Goal: Task Accomplishment & Management: Manage account settings

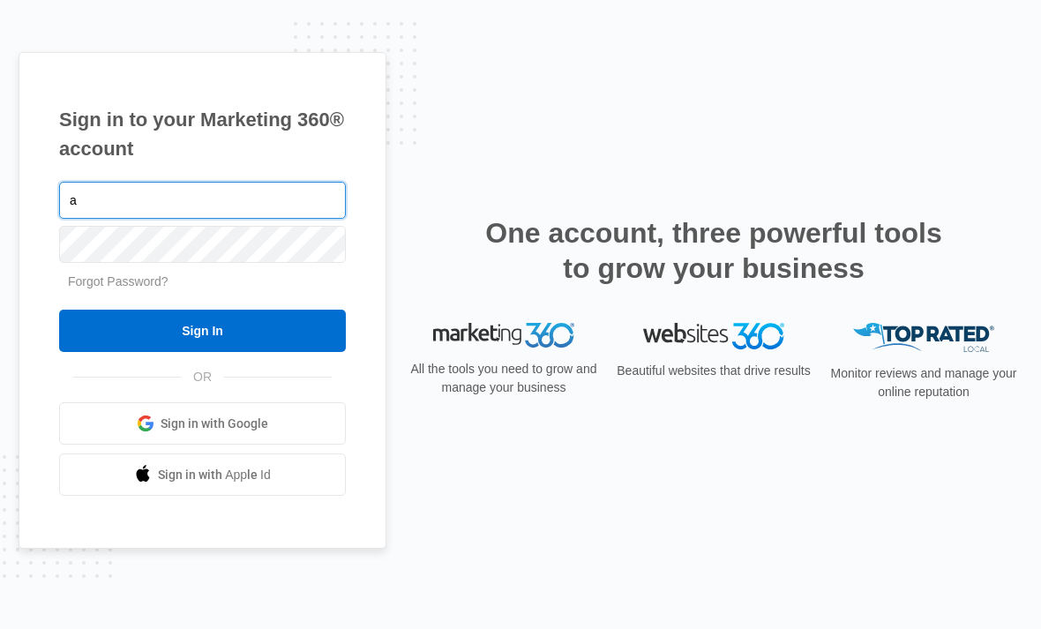
type input "[EMAIL_ADDRESS][DOMAIN_NAME]"
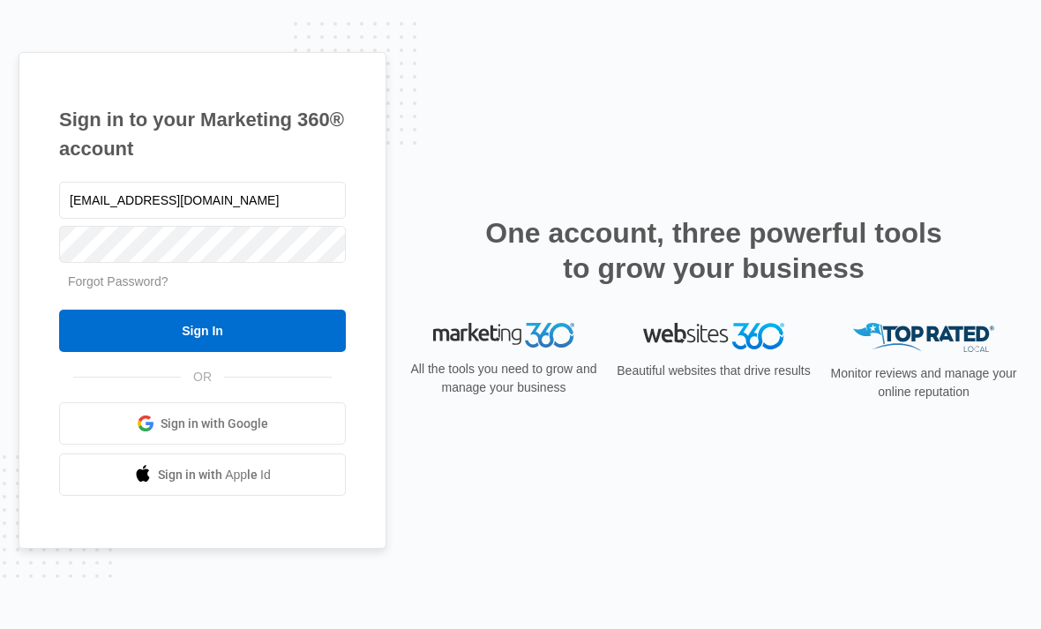
click at [202, 352] on input "Sign In" at bounding box center [202, 331] width 287 height 42
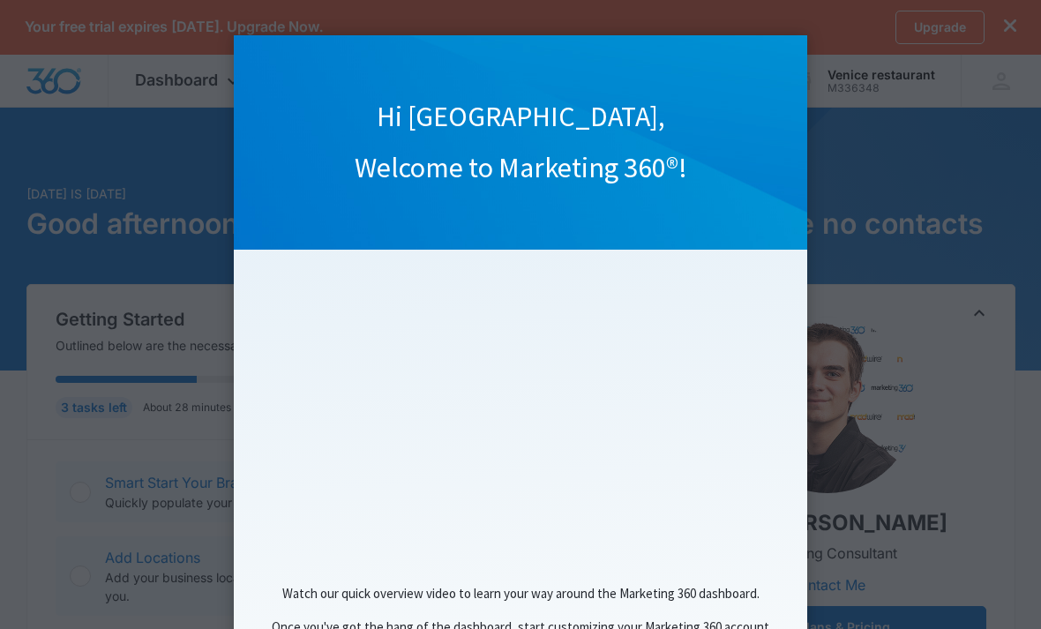
click appcues "Hi Venice, Welcome to Marketing 360®! Watch our quick overview video to learn y…"
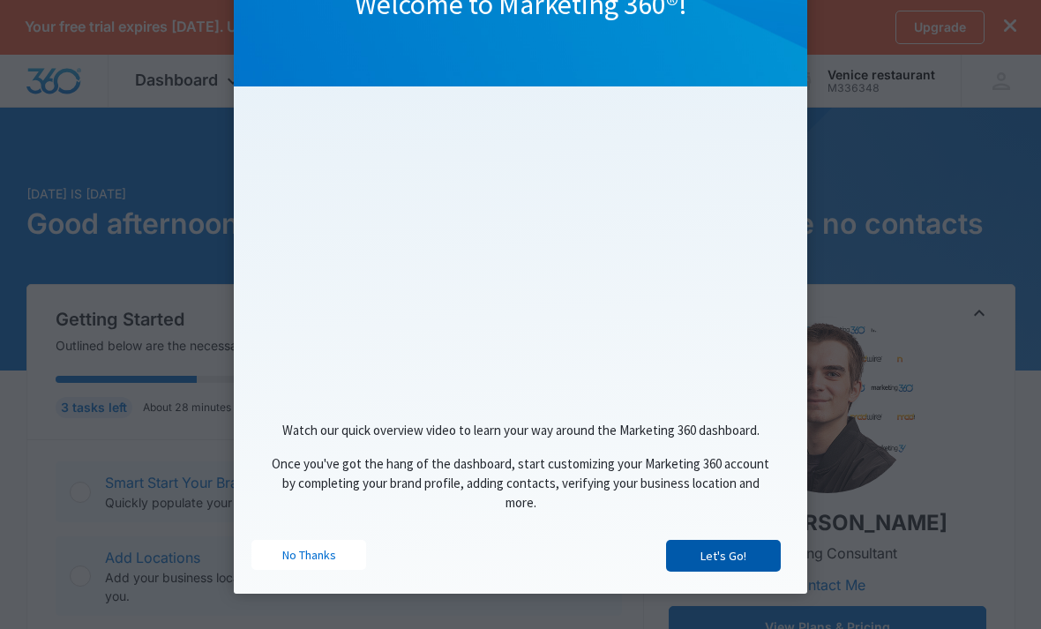
scroll to position [165, 0]
click at [719, 562] on link "Let's Go!" at bounding box center [723, 556] width 115 height 32
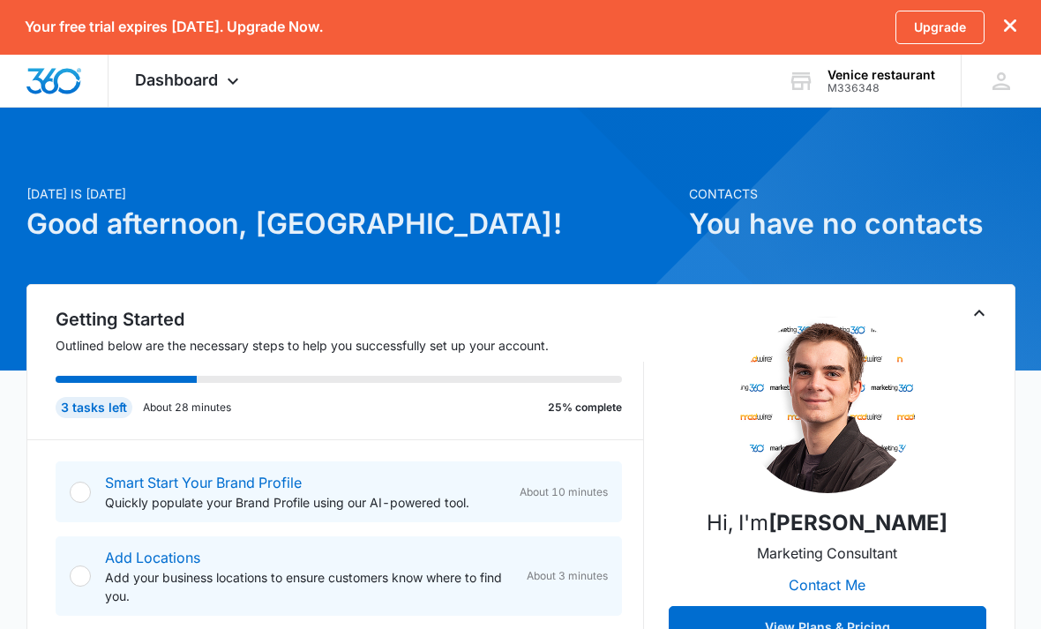
scroll to position [0, 0]
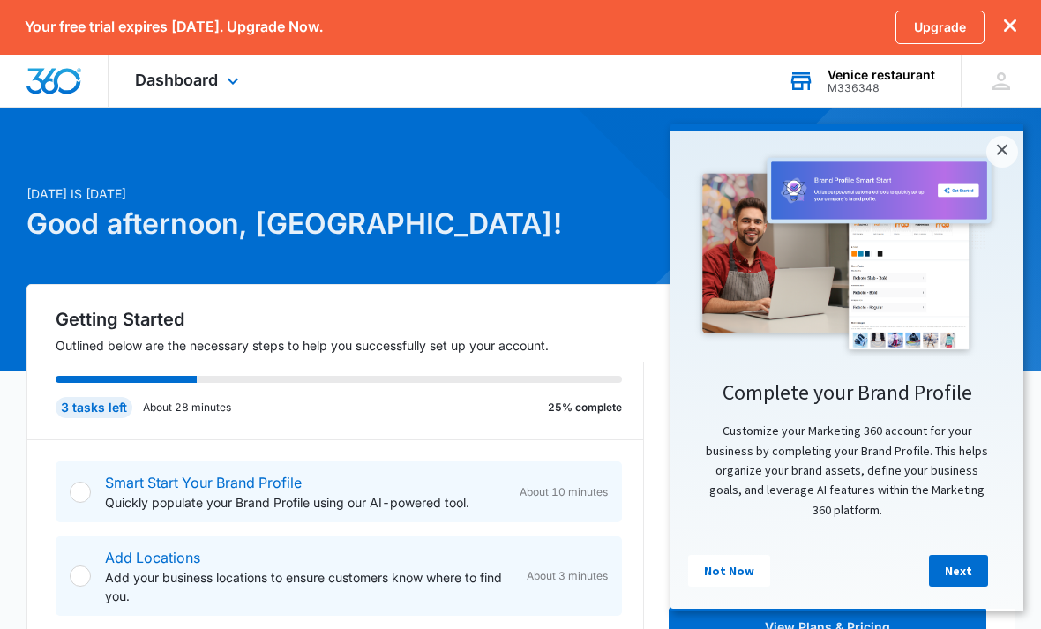
click at [866, 87] on div "M336348" at bounding box center [882, 88] width 108 height 12
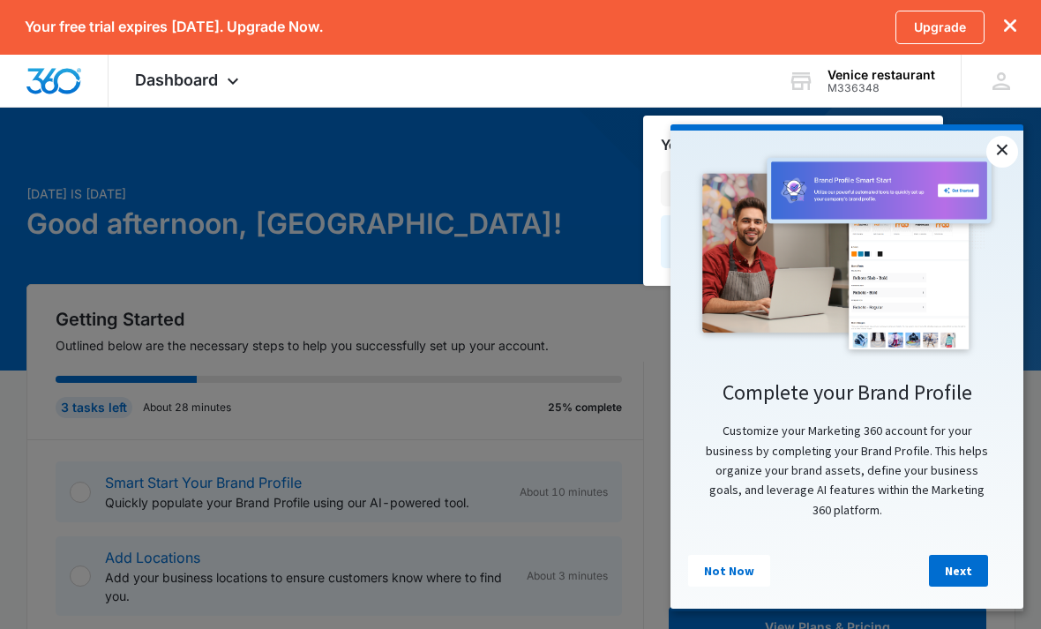
click at [1008, 149] on link "×" at bounding box center [1002, 152] width 32 height 32
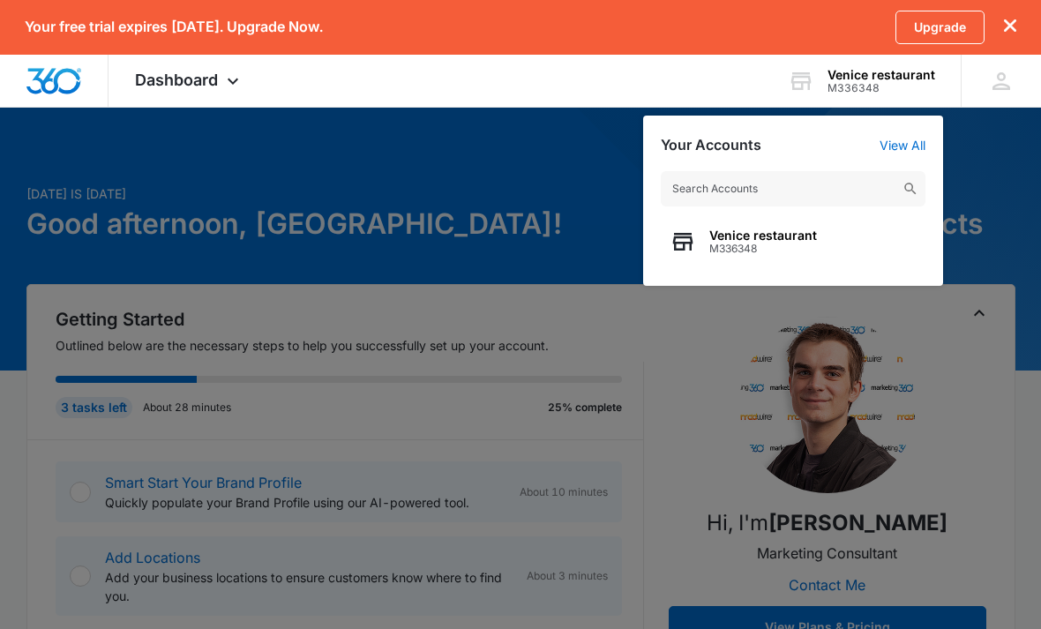
click at [895, 145] on link "View All" at bounding box center [903, 145] width 46 height 15
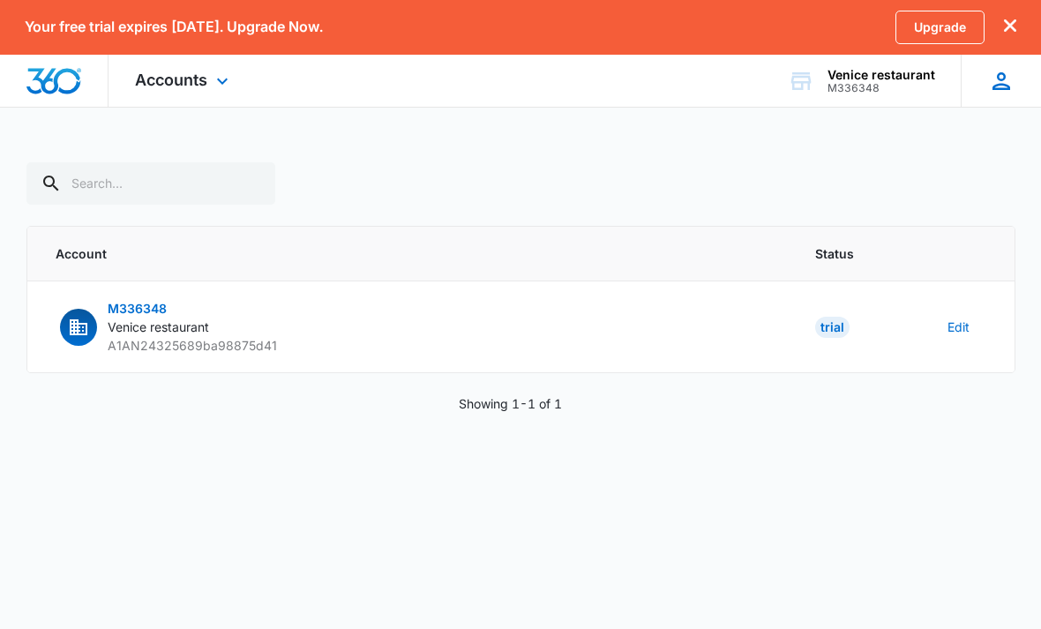
click at [989, 83] on icon at bounding box center [1001, 81] width 26 height 26
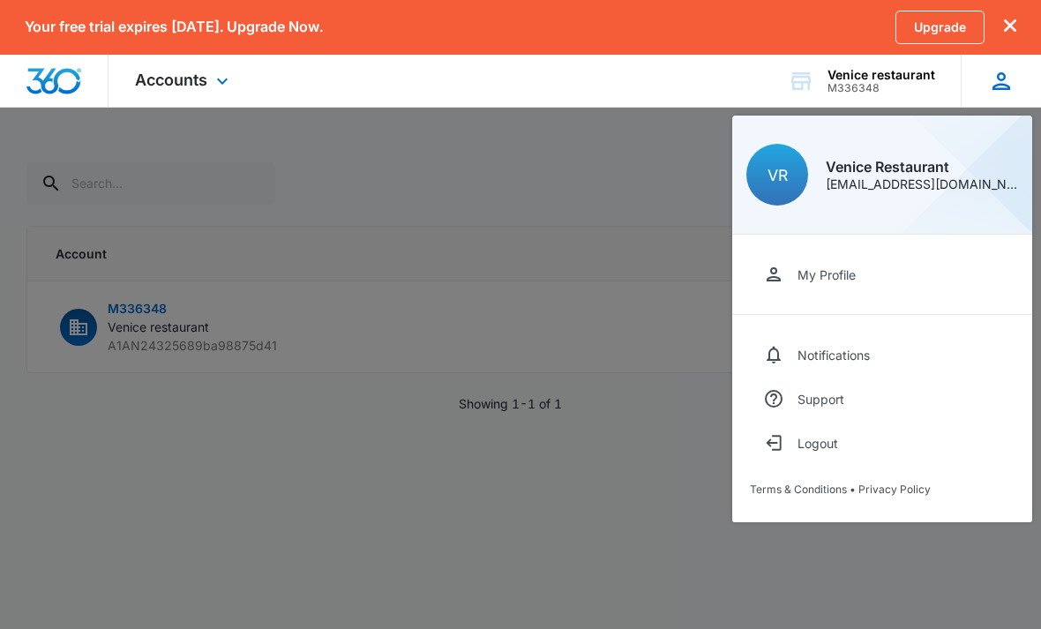
click at [825, 241] on div "My Profile Notifications Support Logout Terms & Conditions • Privacy Policy" at bounding box center [882, 379] width 300 height 288
click at [825, 269] on div "My Profile" at bounding box center [827, 274] width 58 height 15
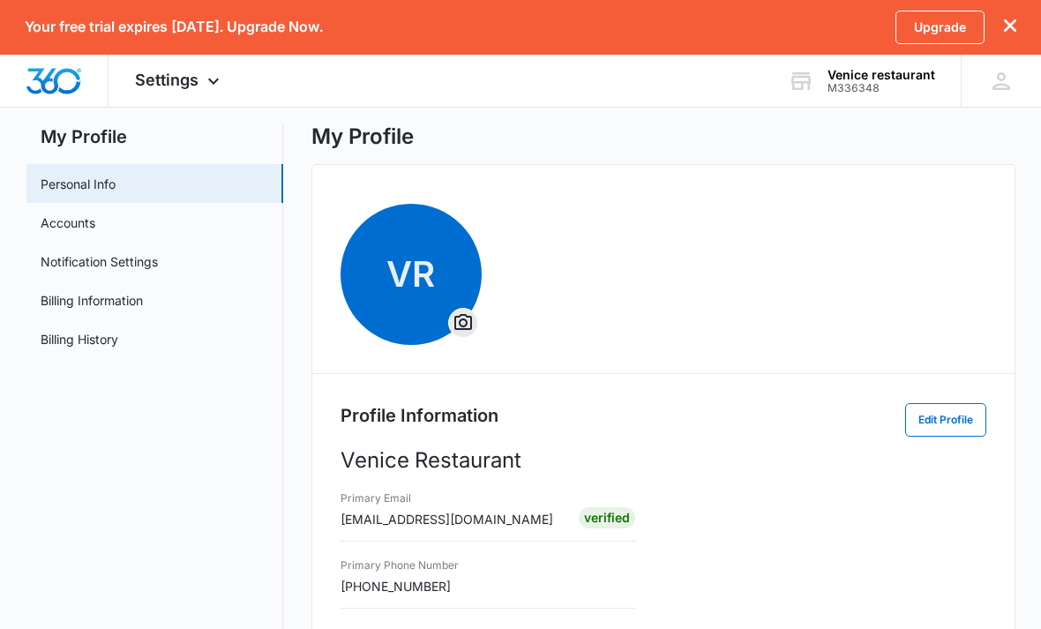
scroll to position [40, 0]
click at [130, 309] on link "Billing Information" at bounding box center [92, 299] width 102 height 19
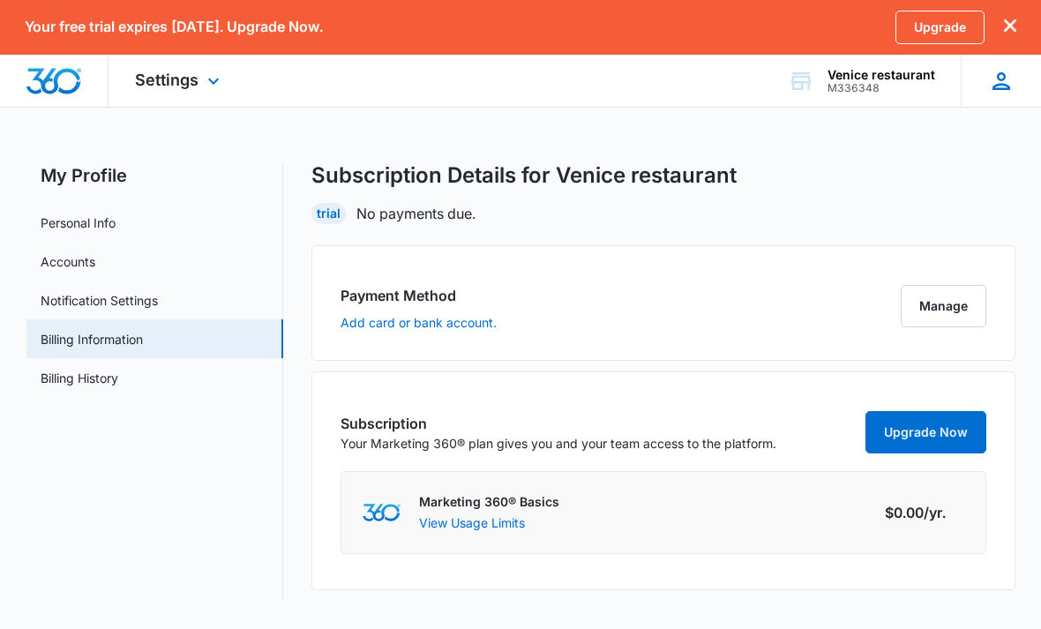
click at [1002, 84] on icon at bounding box center [1002, 81] width 18 height 18
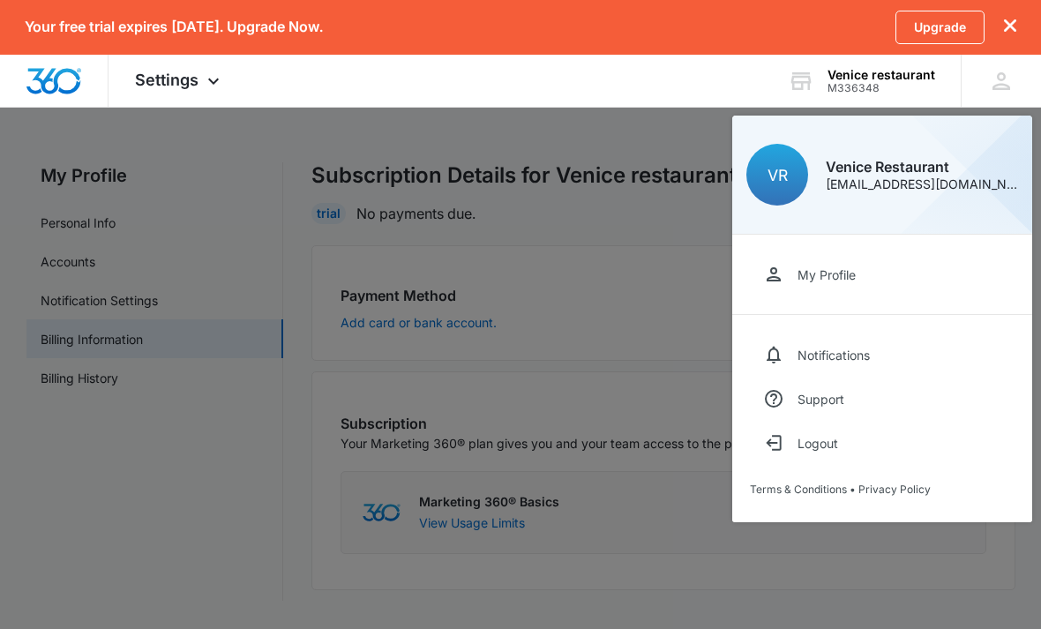
click at [686, 513] on div at bounding box center [520, 314] width 1041 height 629
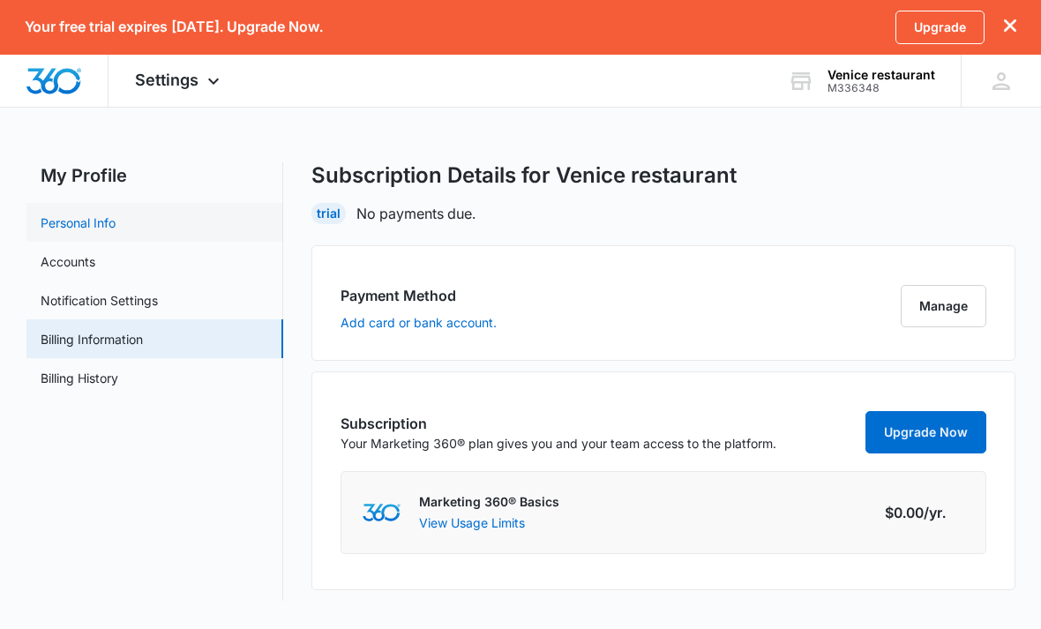
click at [96, 227] on link "Personal Info" at bounding box center [78, 223] width 75 height 19
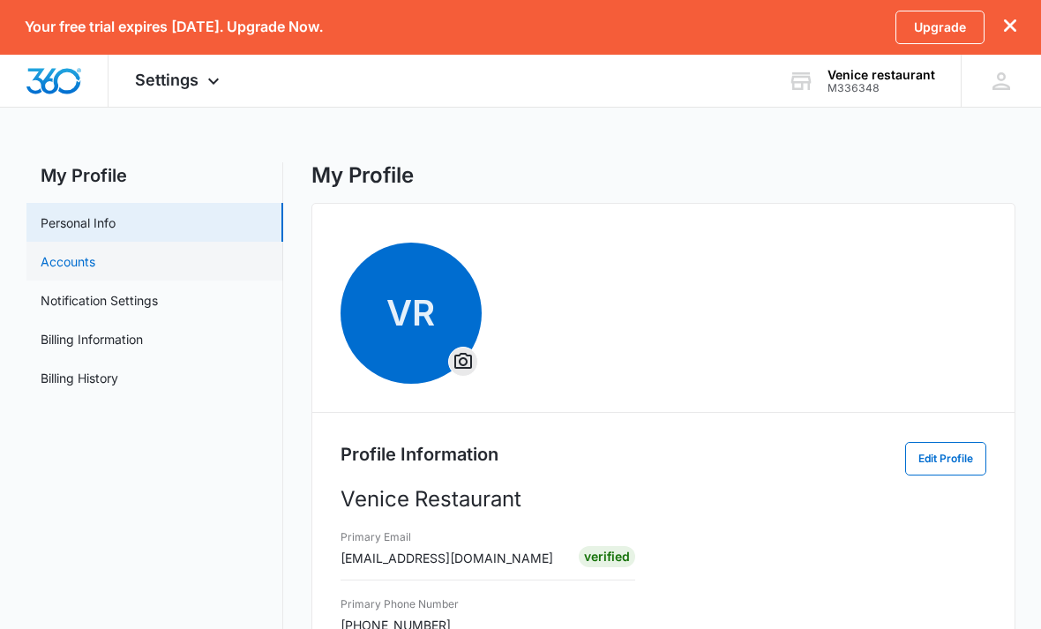
click at [88, 258] on link "Accounts" at bounding box center [68, 261] width 55 height 19
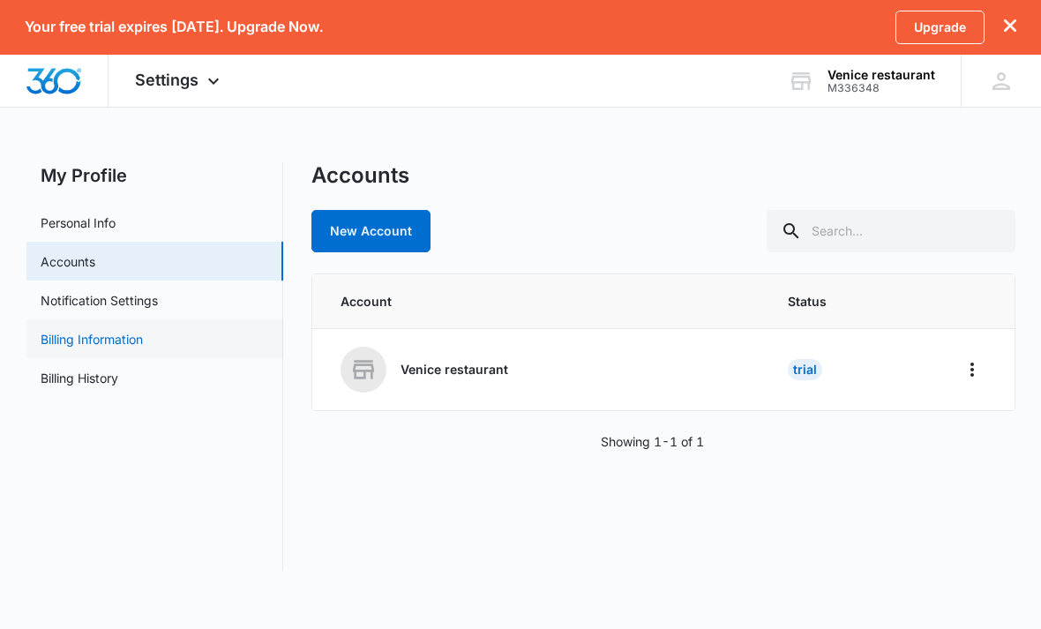
click at [143, 343] on link "Billing Information" at bounding box center [92, 339] width 102 height 19
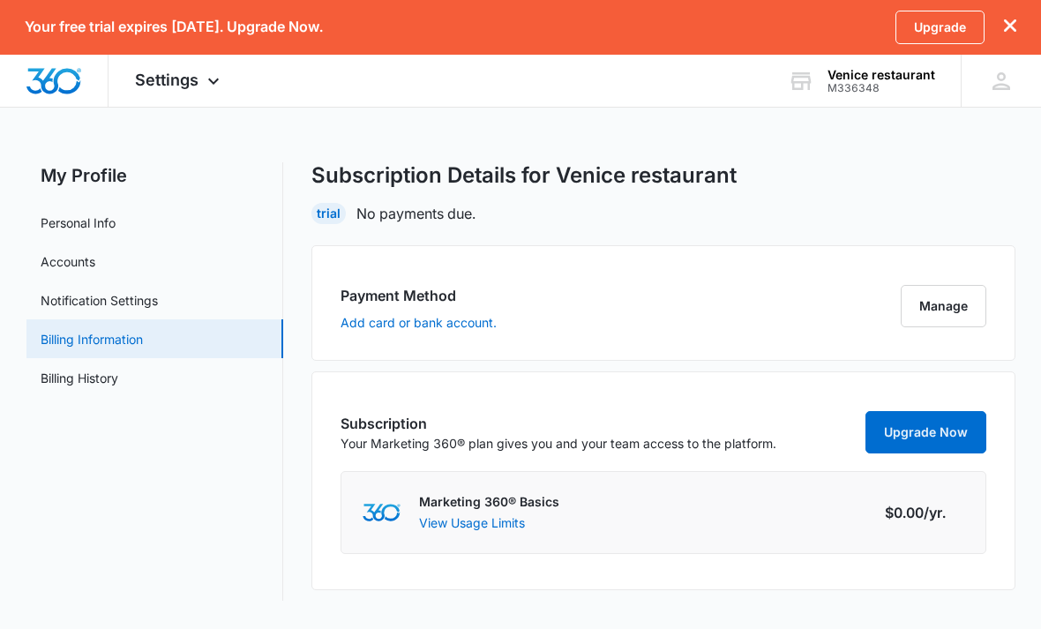
click at [140, 348] on link "Billing Information" at bounding box center [92, 339] width 102 height 19
click at [117, 383] on link "Billing History" at bounding box center [80, 378] width 78 height 19
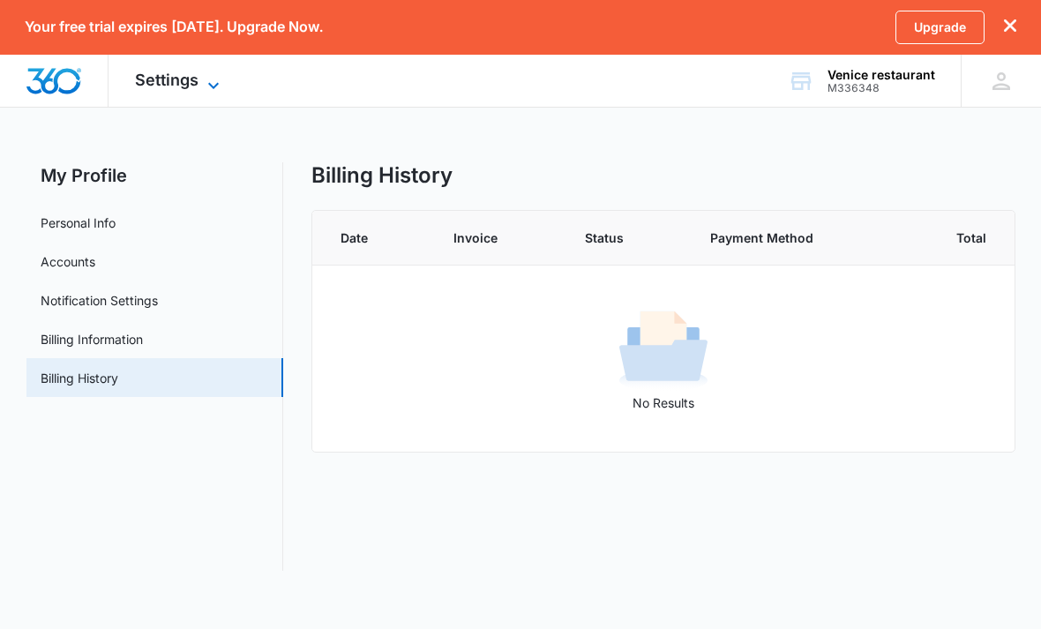
click at [161, 88] on span "Settings" at bounding box center [167, 80] width 64 height 19
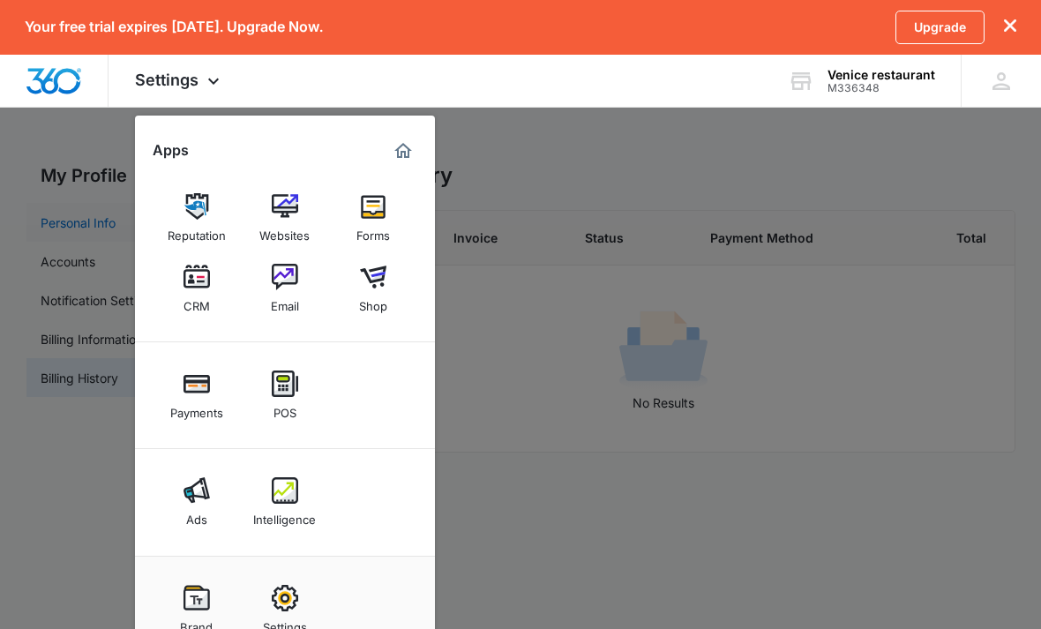
click at [86, 239] on div at bounding box center [520, 314] width 1041 height 629
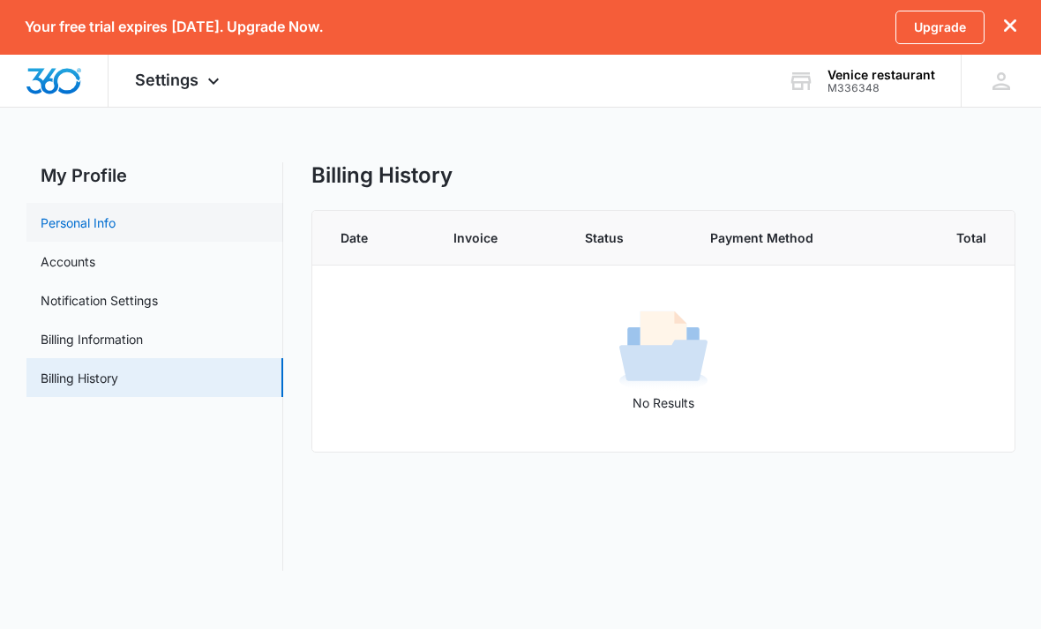
click at [94, 226] on link "Personal Info" at bounding box center [78, 223] width 75 height 19
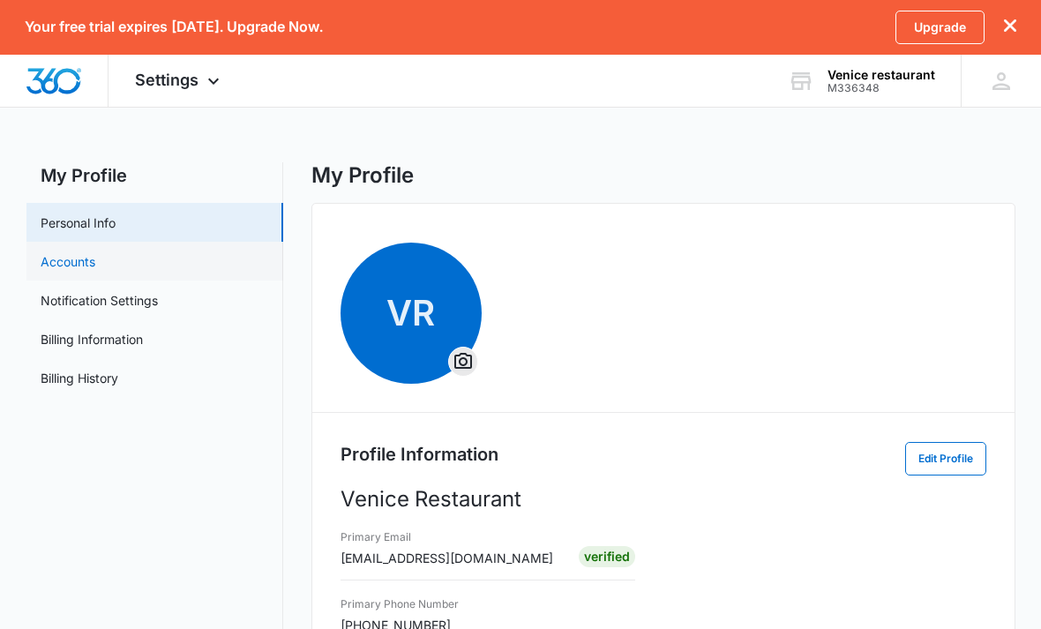
click at [86, 252] on link "Accounts" at bounding box center [68, 261] width 55 height 19
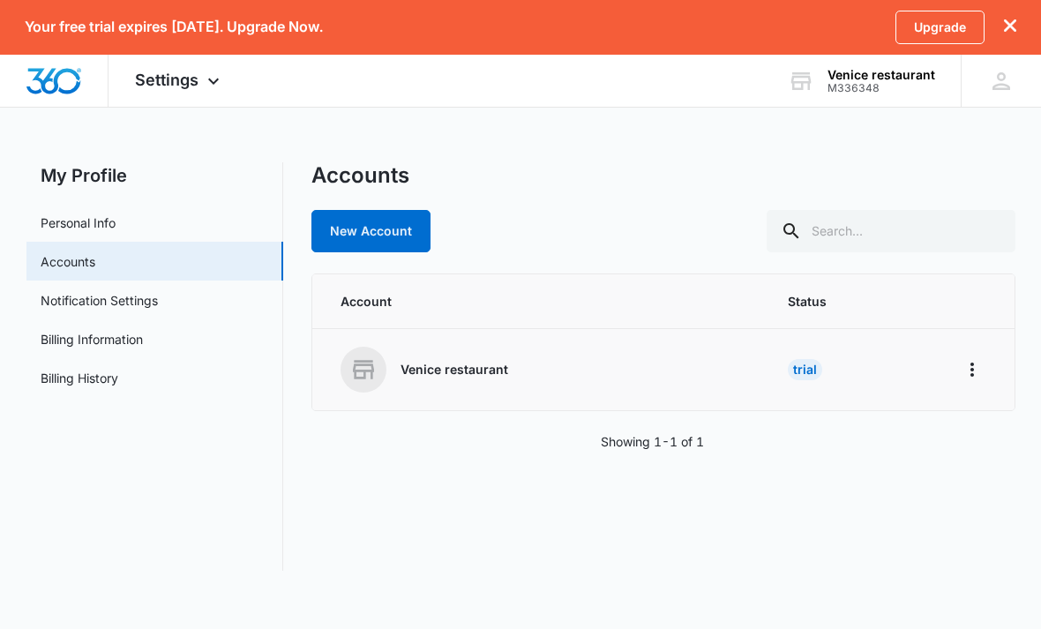
click at [850, 378] on td "Trial" at bounding box center [852, 370] width 170 height 82
click at [768, 384] on td "Trial" at bounding box center [852, 370] width 170 height 82
click at [805, 368] on div "Trial" at bounding box center [805, 369] width 34 height 21
click at [968, 367] on icon "Home" at bounding box center [972, 369] width 21 height 21
click at [882, 430] on button "Go to Dashboard" at bounding box center [904, 418] width 161 height 26
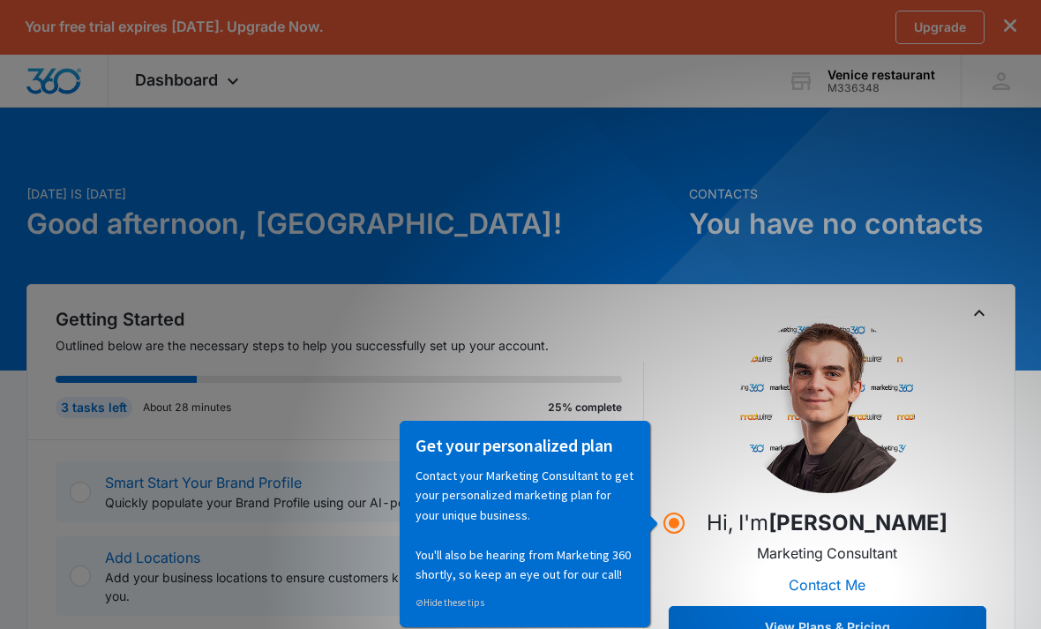
click at [559, 316] on h2 "Getting Started" at bounding box center [350, 319] width 588 height 26
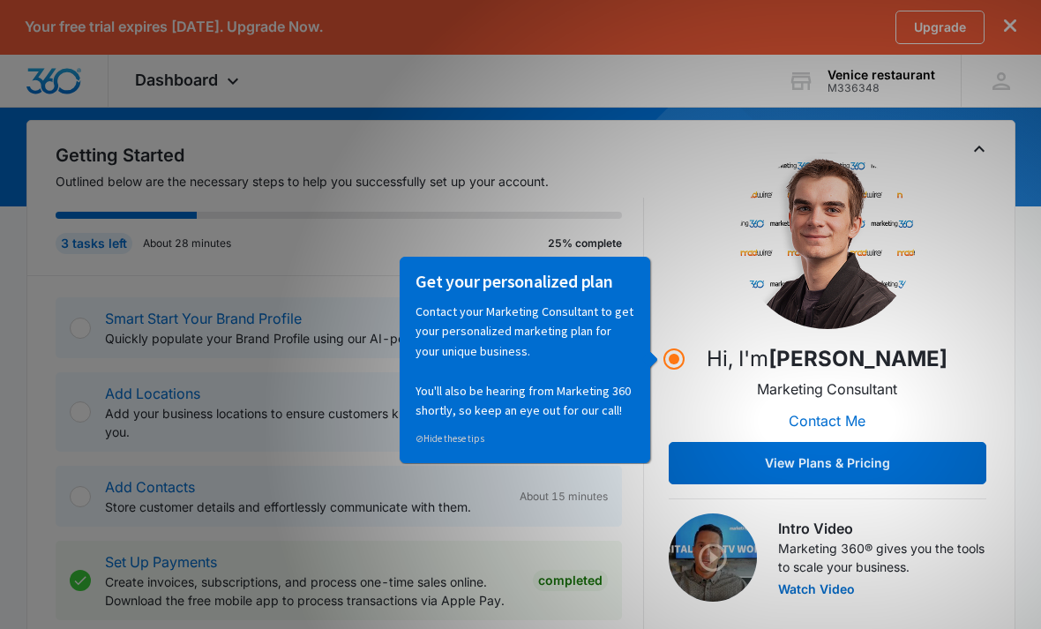
scroll to position [171, 0]
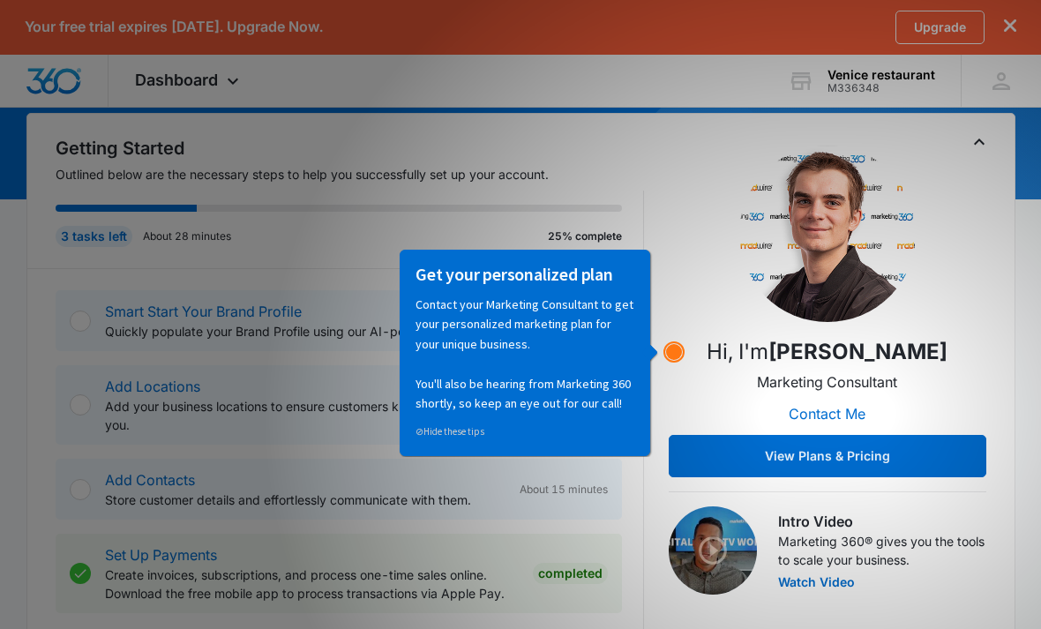
click at [677, 362] on icon "Hotspot (open by clicking or pressing space/enter)" at bounding box center [673, 351] width 21 height 21
click at [671, 345] on icon "Hotspot (open by clicking or pressing space/enter)" at bounding box center [673, 351] width 21 height 21
click at [673, 356] on circle "Hotspot (open by clicking or pressing space/enter)" at bounding box center [674, 352] width 16 height 16
click at [674, 356] on circle "Hotspot (open by clicking or pressing space/enter)" at bounding box center [674, 352] width 16 height 16
click at [465, 390] on p "Contact your Marketing Consultant to get your personalized marketing plan for y…" at bounding box center [525, 354] width 219 height 118
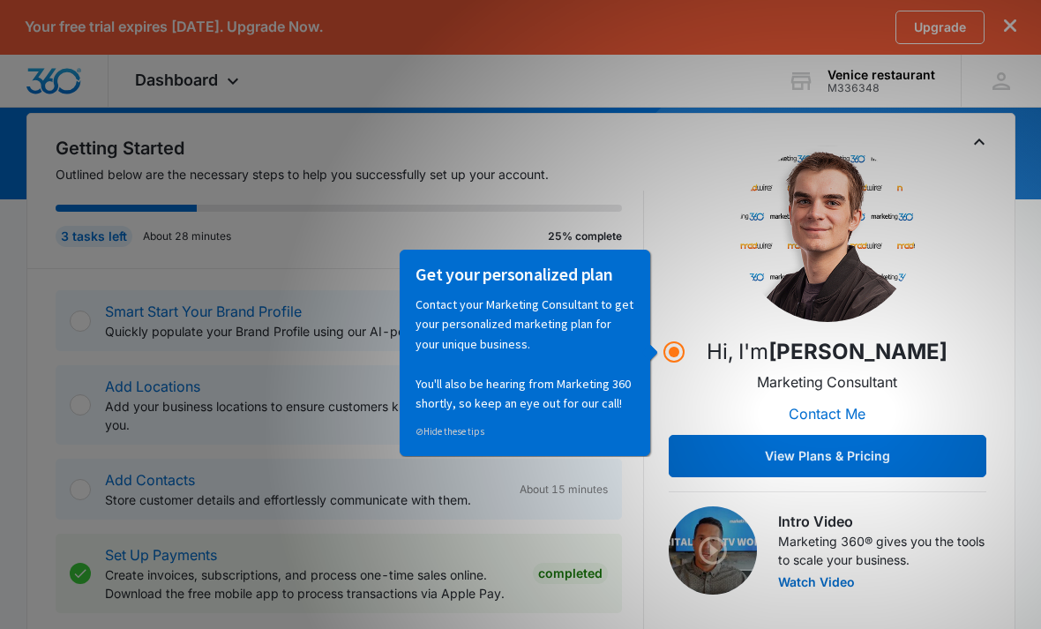
click at [384, 443] on div "Add Locations Add your business locations to ensure customers know where to fin…" at bounding box center [339, 404] width 566 height 79
drag, startPoint x: 384, startPoint y: 443, endPoint x: 397, endPoint y: 443, distance: 13.2
click at [384, 443] on div "Add Locations Add your business locations to ensure customers know where to fin…" at bounding box center [339, 404] width 566 height 79
click at [421, 434] on span "⊘" at bounding box center [420, 431] width 8 height 12
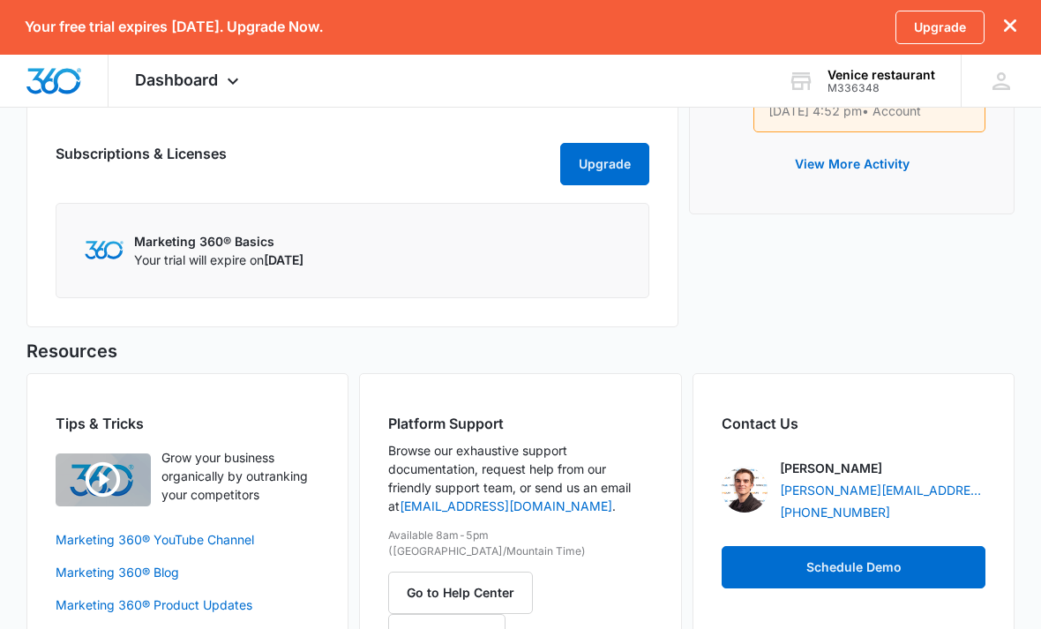
scroll to position [1032, 0]
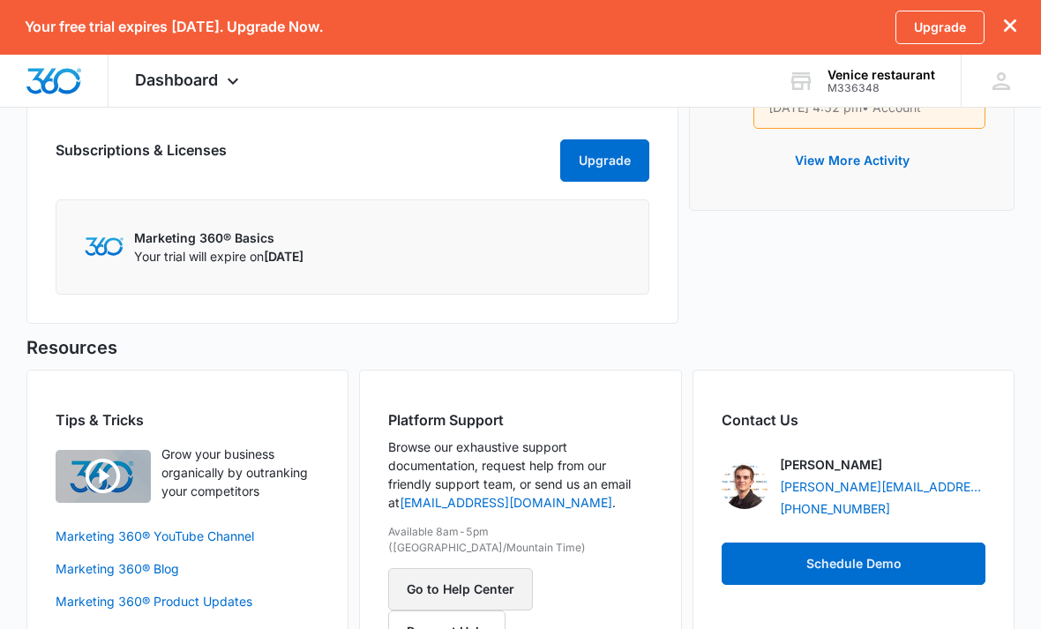
click at [493, 572] on button "Go to Help Center" at bounding box center [460, 589] width 145 height 42
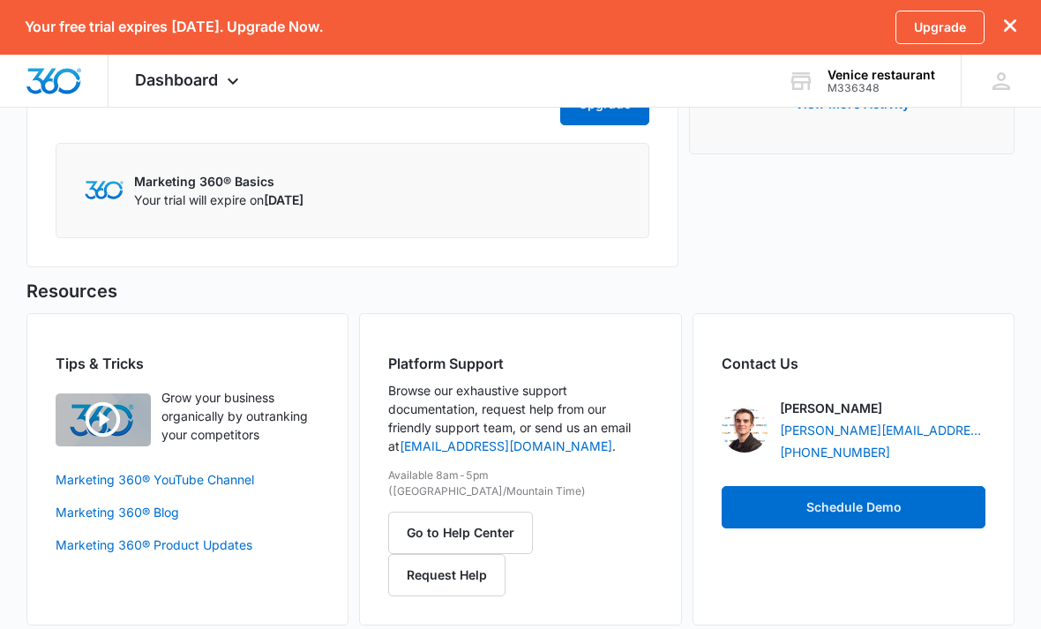
click at [264, 191] on p "Your trial will expire on August 26, 2025" at bounding box center [218, 200] width 169 height 19
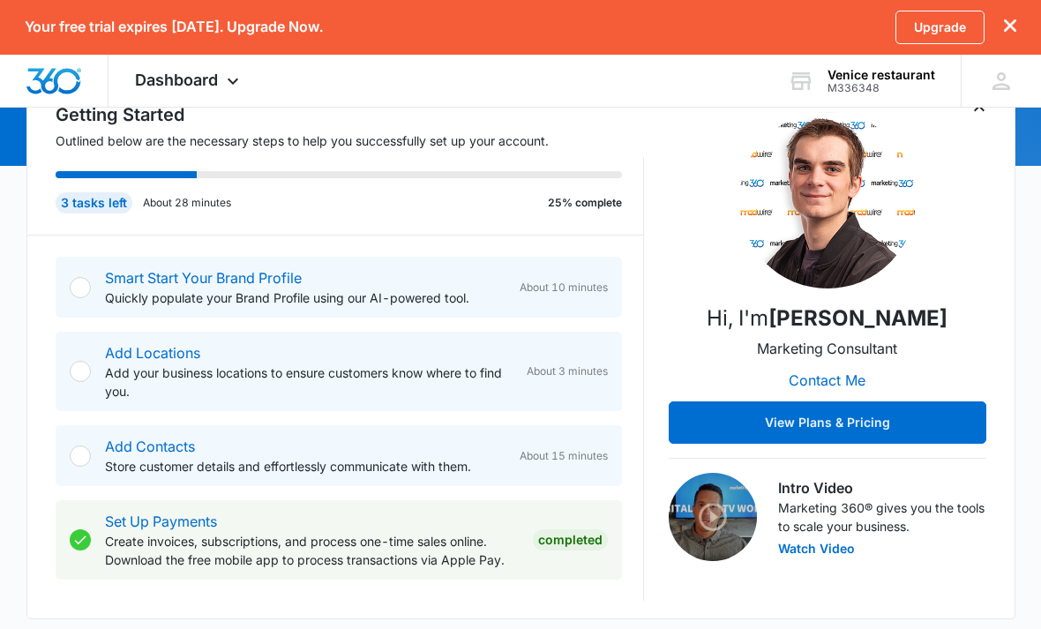
scroll to position [196, 0]
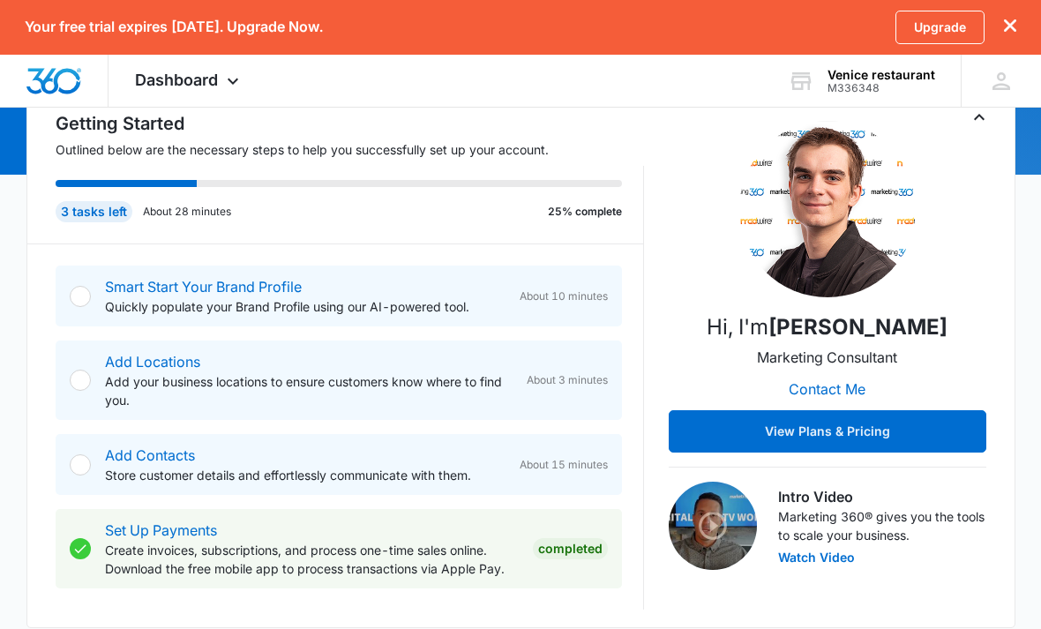
click at [79, 293] on div at bounding box center [80, 296] width 21 height 21
click at [83, 385] on div at bounding box center [80, 380] width 21 height 21
click at [77, 468] on div at bounding box center [80, 464] width 21 height 21
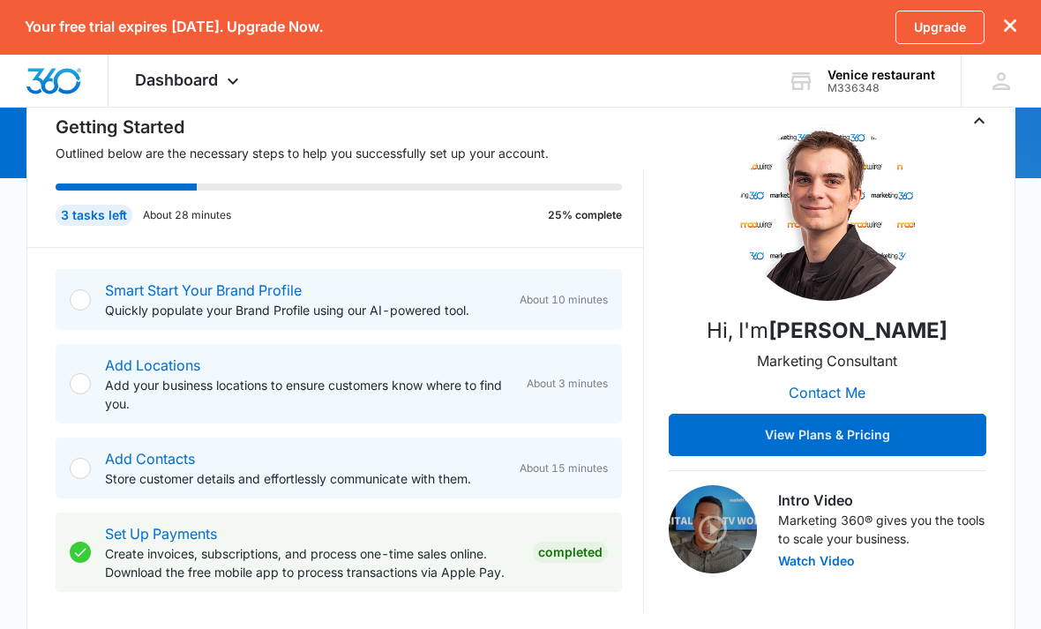
scroll to position [184, 0]
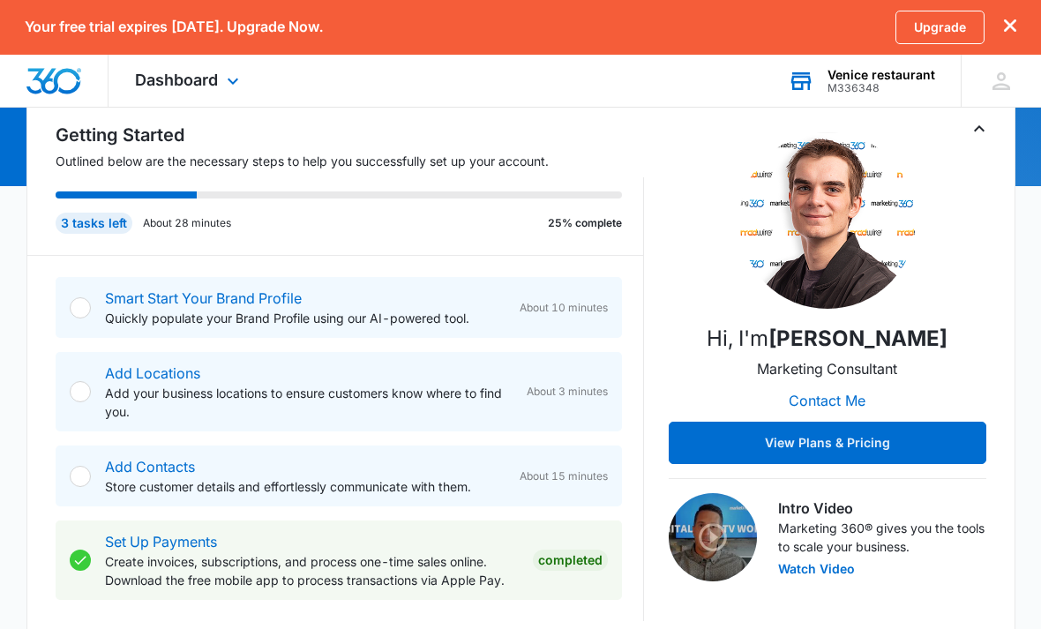
click at [874, 76] on div "Venice restaurant" at bounding box center [882, 75] width 108 height 14
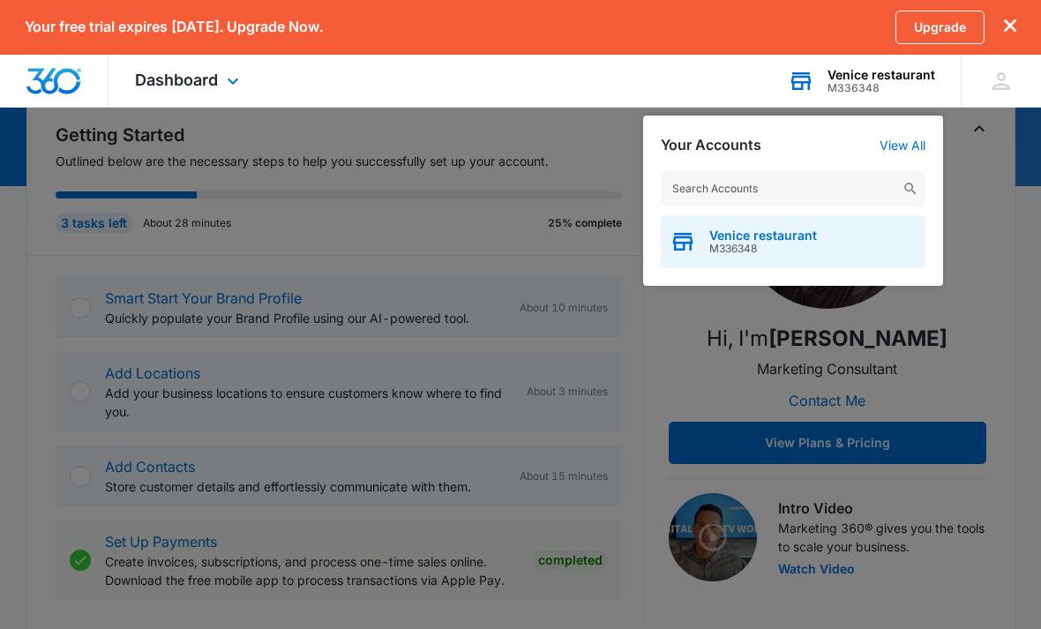
click at [800, 241] on span "Venice restaurant" at bounding box center [763, 236] width 108 height 14
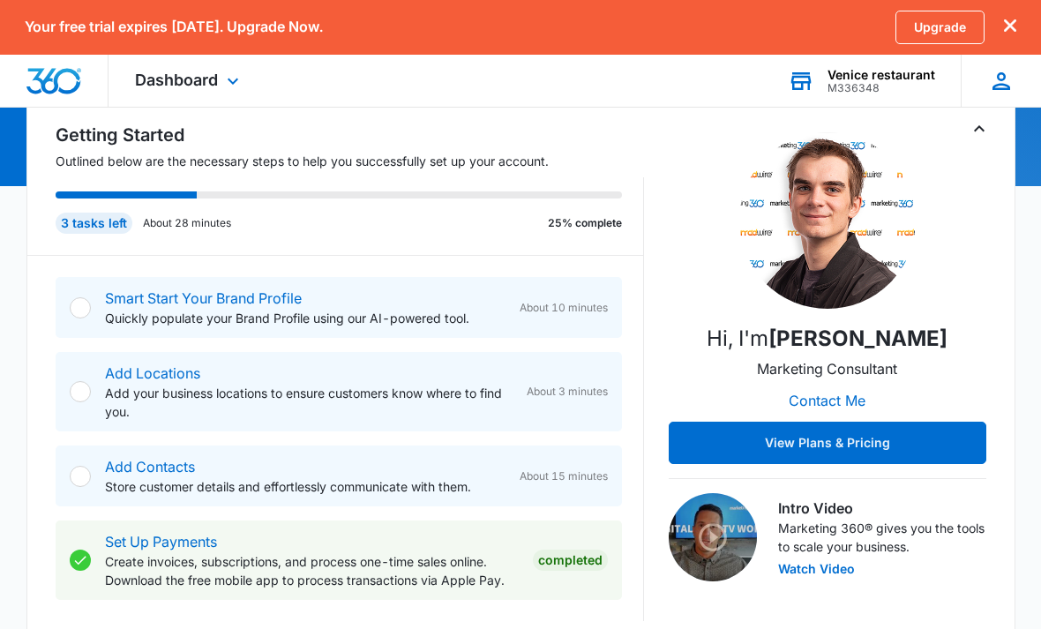
click at [1007, 77] on icon at bounding box center [1001, 81] width 26 height 26
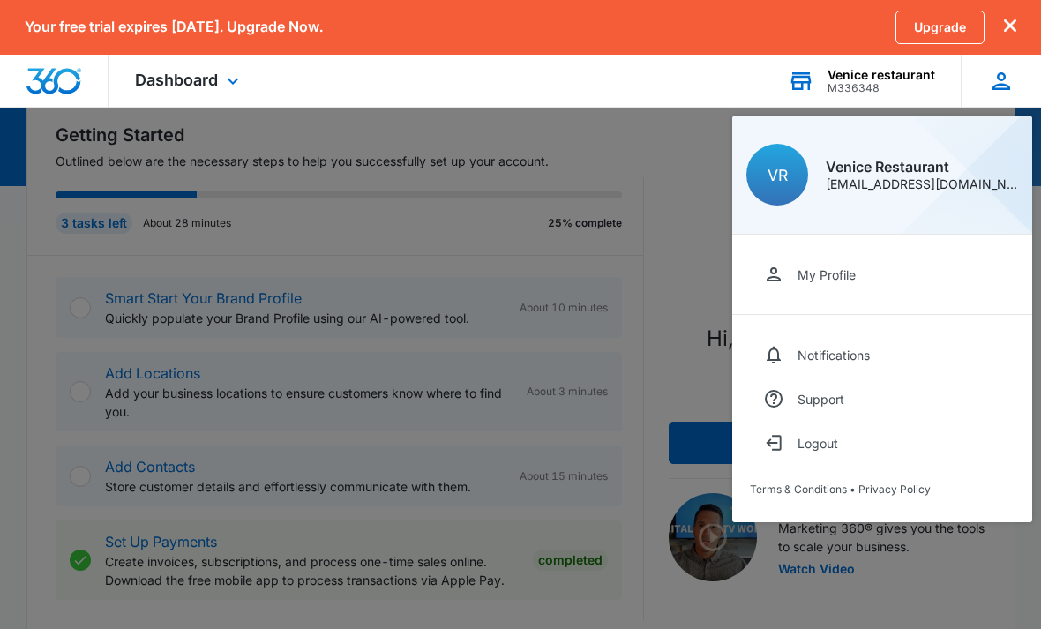
click at [936, 183] on div "[EMAIL_ADDRESS][DOMAIN_NAME]" at bounding box center [922, 184] width 192 height 12
click at [648, 326] on div at bounding box center [520, 314] width 1041 height 629
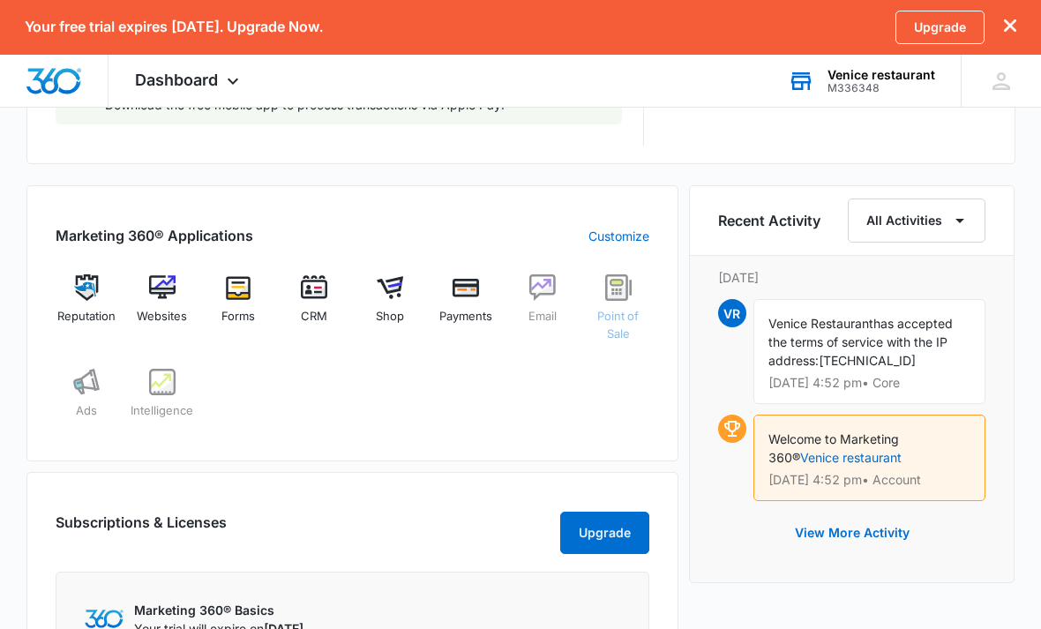
scroll to position [689, 0]
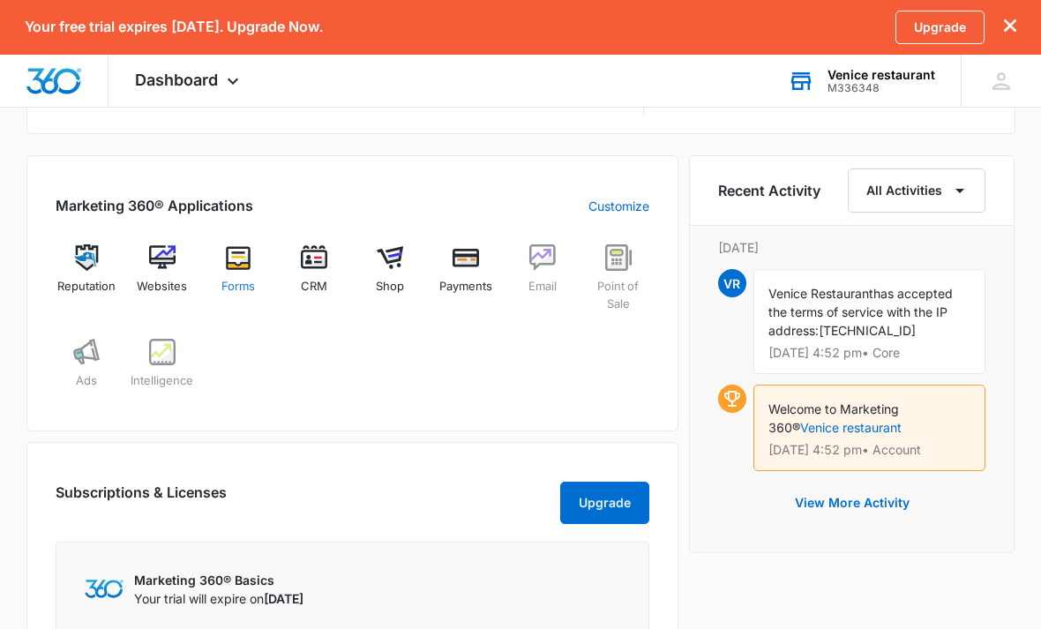
click at [244, 266] on img at bounding box center [238, 258] width 26 height 26
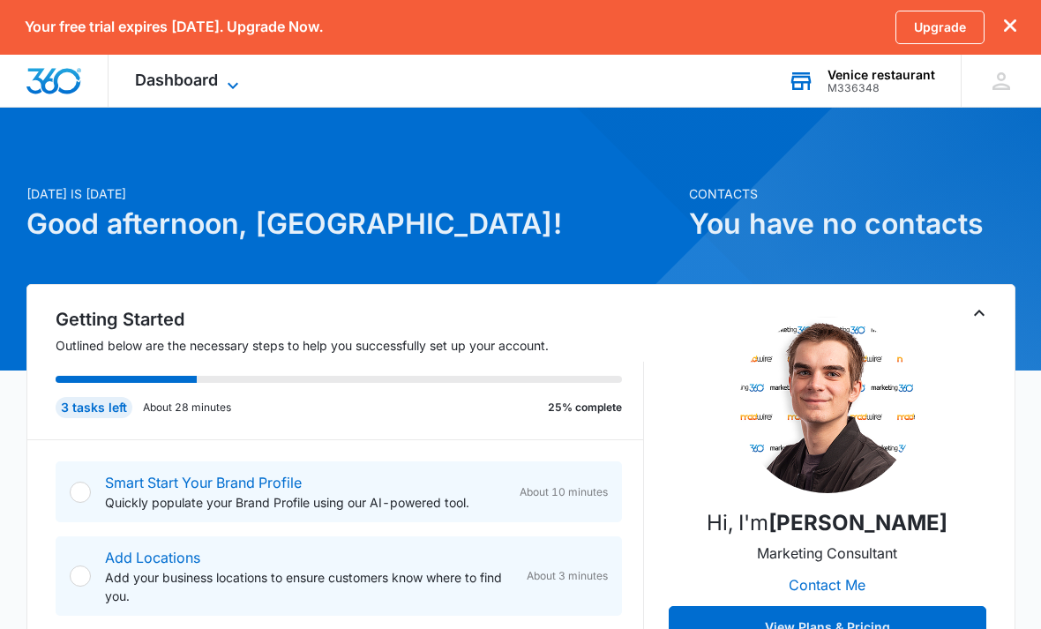
click at [212, 78] on span "Dashboard" at bounding box center [176, 80] width 83 height 19
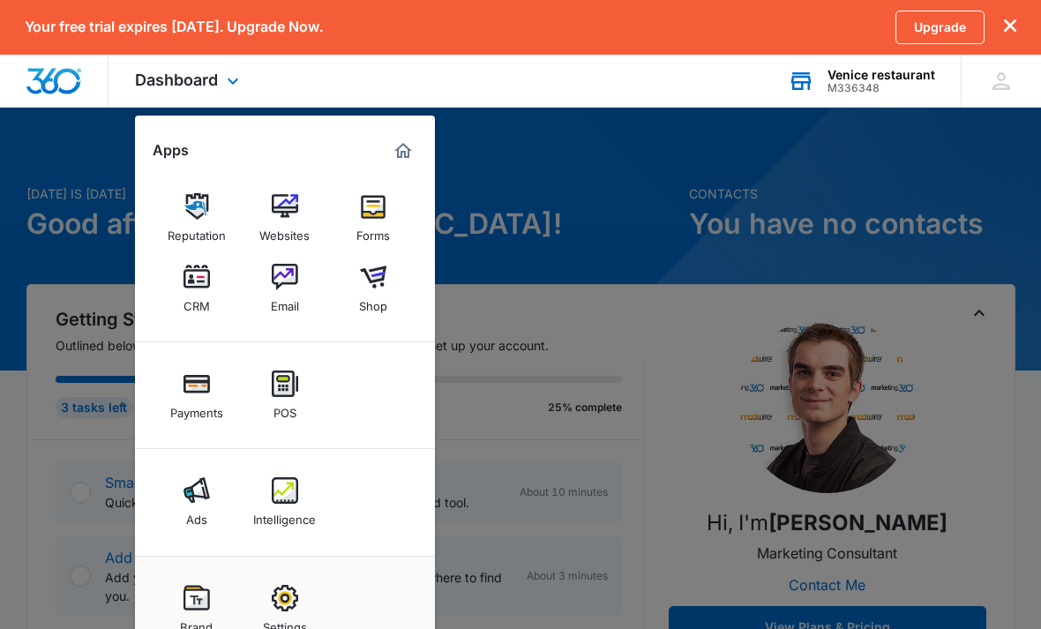
click at [434, 102] on div "Dashboard Apps Reputation Websites Forms CRM Email Shop Payments POS Ads Intell…" at bounding box center [520, 81] width 1041 height 53
click at [894, 94] on div "M336348" at bounding box center [882, 88] width 108 height 12
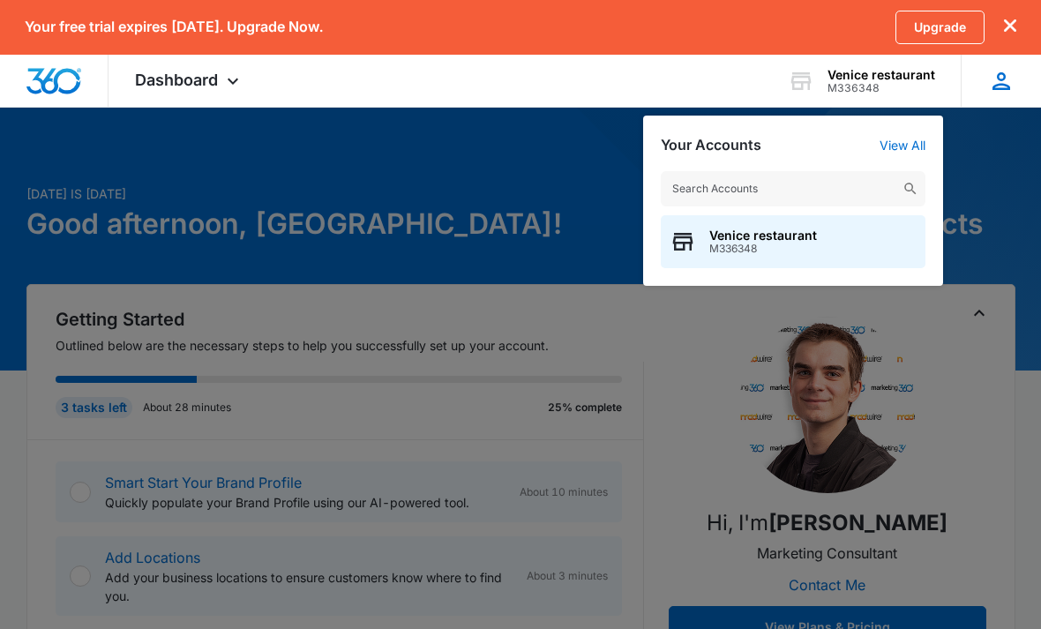
click at [995, 90] on icon at bounding box center [1001, 81] width 26 height 26
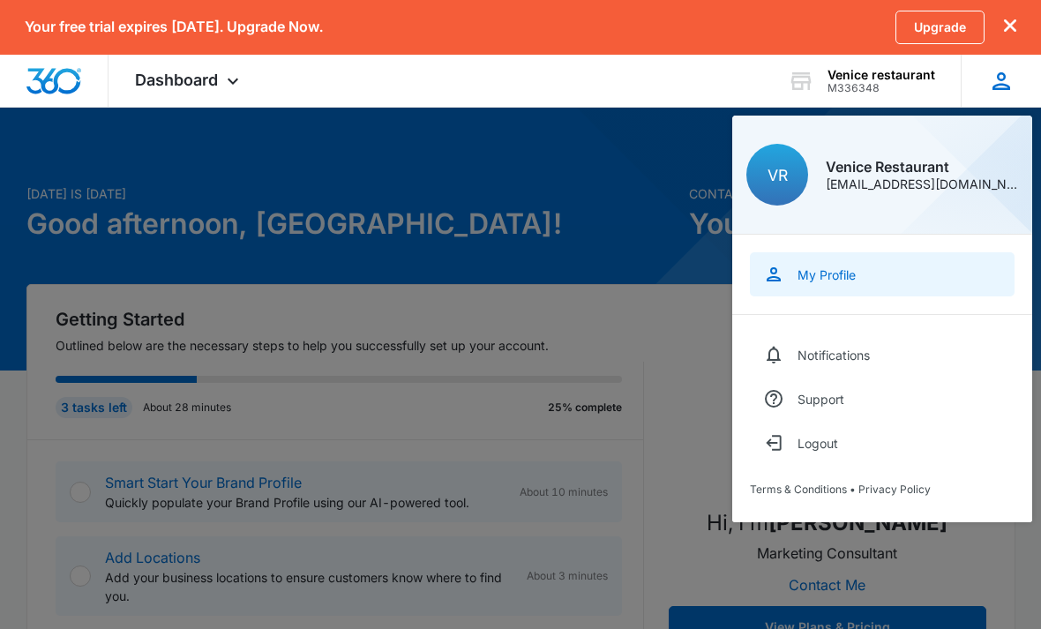
click at [821, 291] on link "My Profile" at bounding box center [882, 274] width 265 height 44
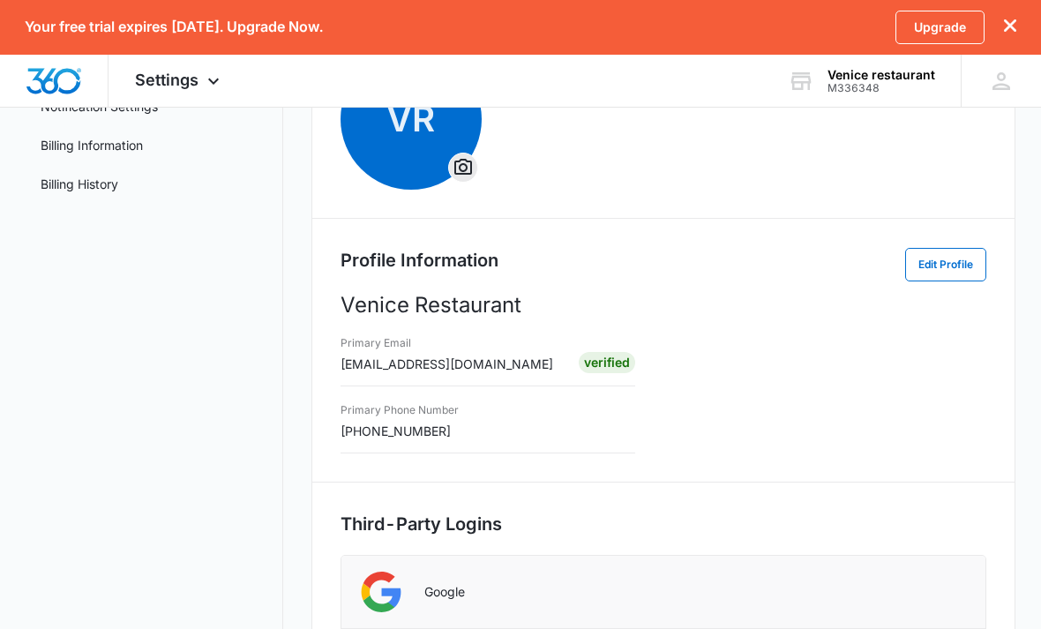
scroll to position [215, 0]
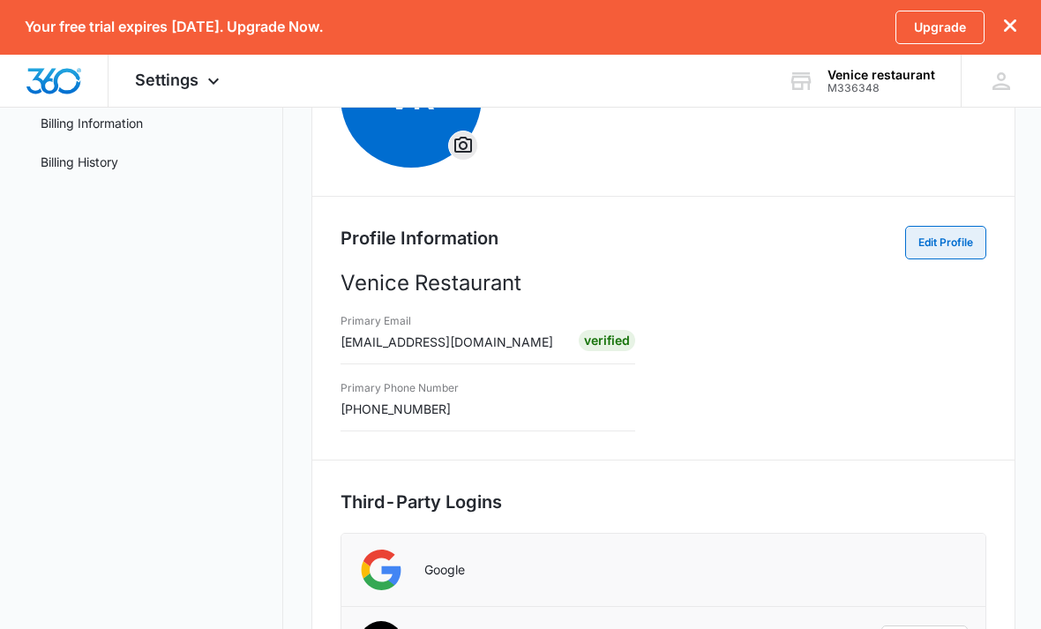
click at [950, 247] on button "Edit Profile" at bounding box center [945, 244] width 81 height 34
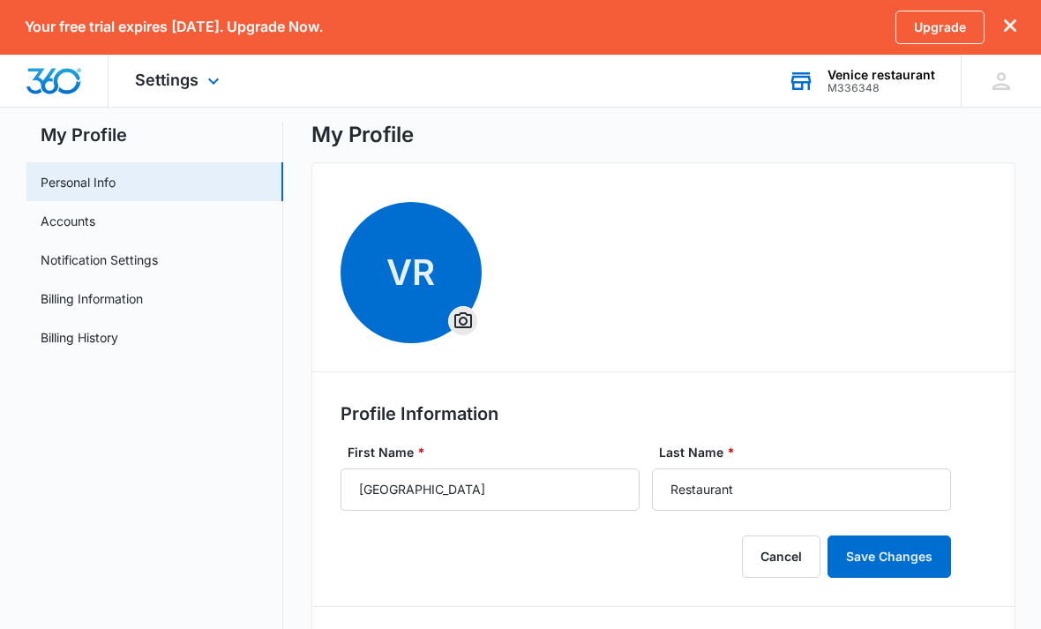
scroll to position [0, 0]
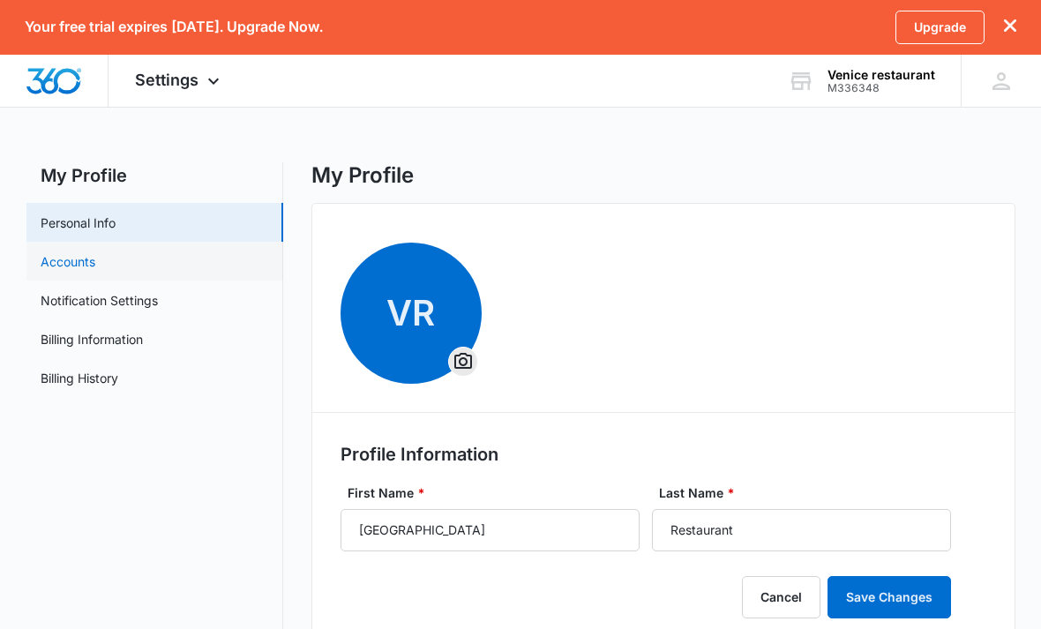
click at [95, 258] on link "Accounts" at bounding box center [68, 261] width 55 height 19
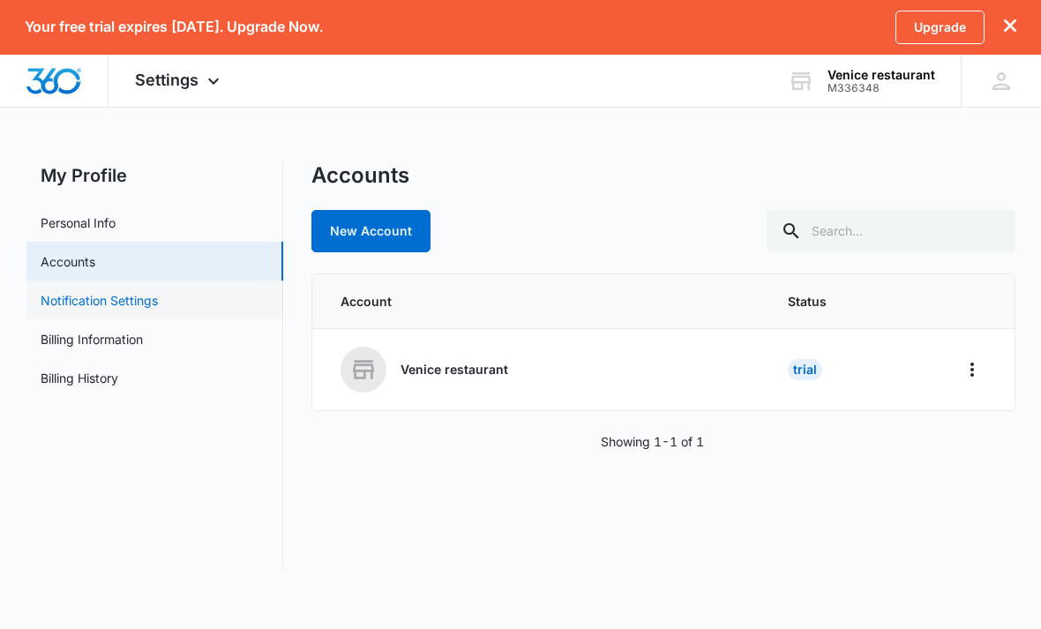
click at [130, 299] on link "Notification Settings" at bounding box center [99, 300] width 117 height 19
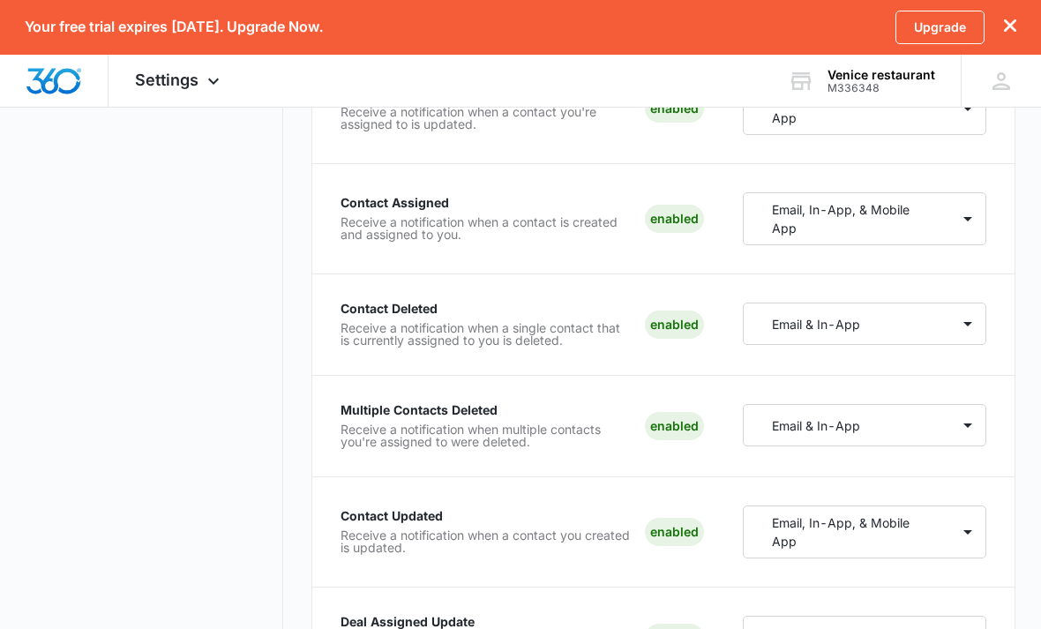
scroll to position [920, 0]
click at [890, 329] on div "Email & In-App" at bounding box center [847, 324] width 206 height 33
click at [892, 329] on div "Email & In-App" at bounding box center [847, 324] width 206 height 33
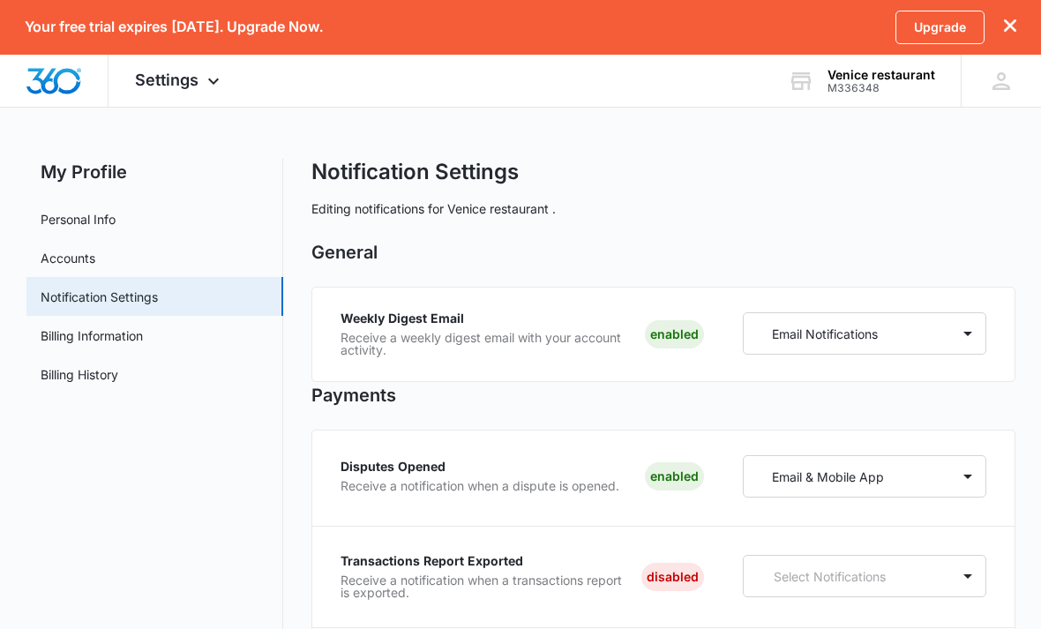
scroll to position [13, 0]
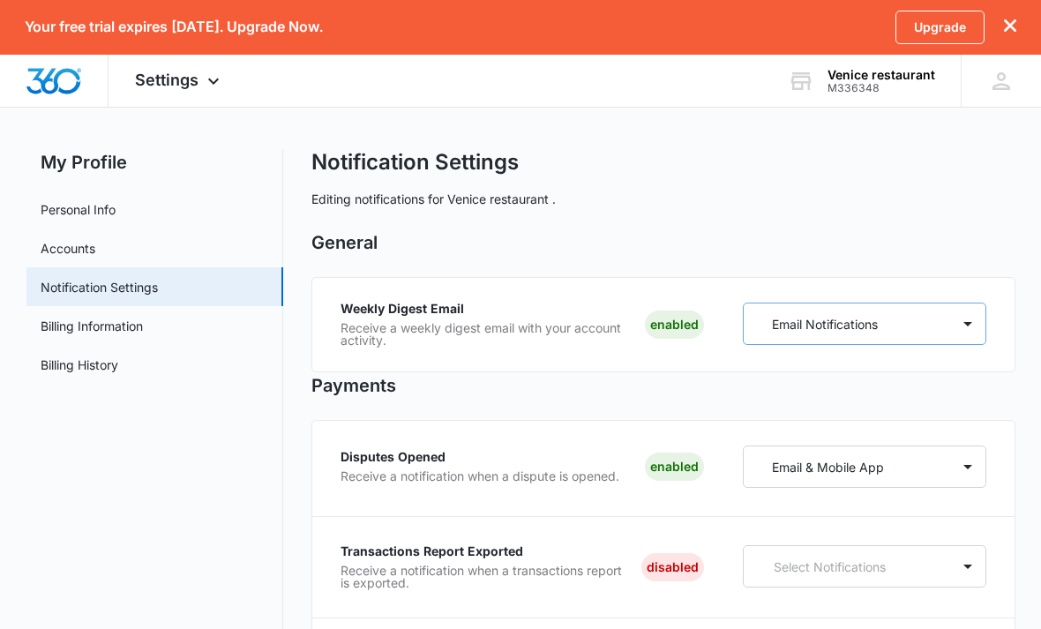
click at [858, 331] on p "Email Notifications" at bounding box center [825, 324] width 106 height 19
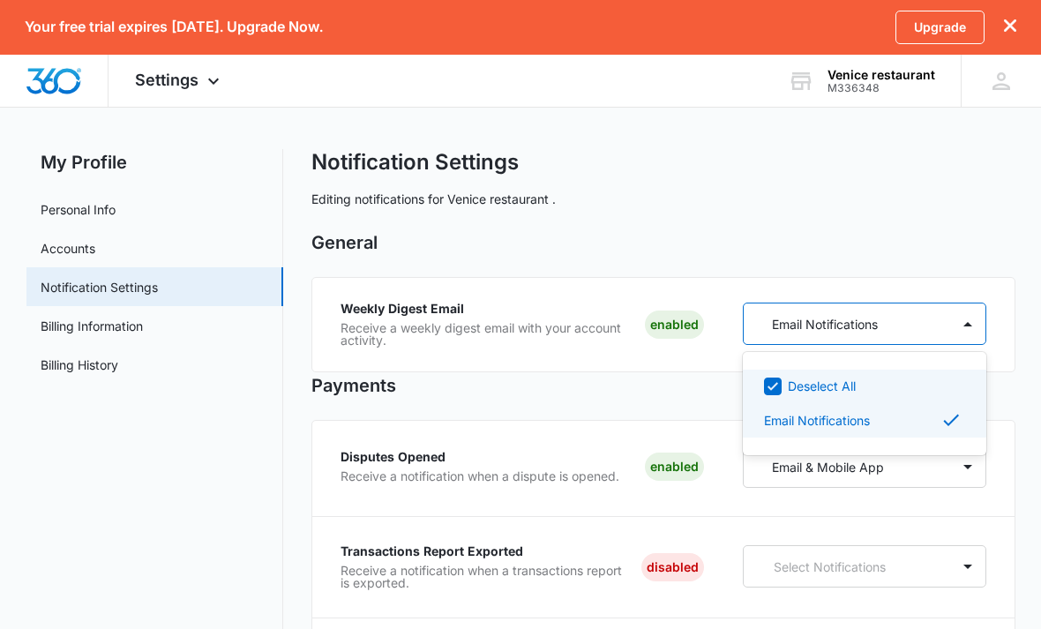
click at [858, 331] on p "Email Notifications" at bounding box center [825, 324] width 106 height 19
click at [778, 386] on icon at bounding box center [773, 386] width 16 height 16
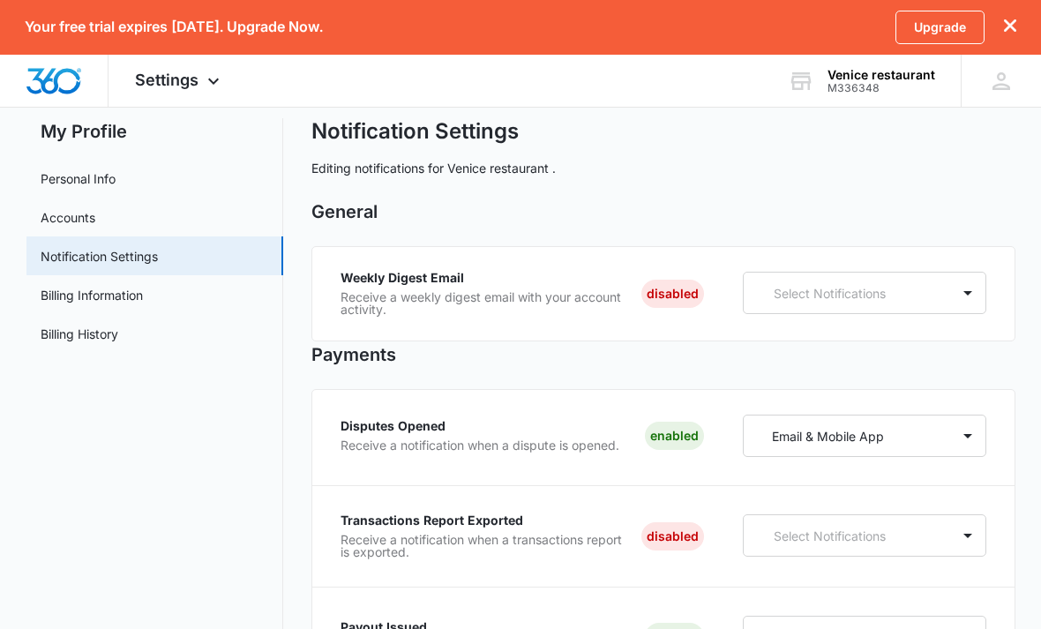
scroll to position [47, 0]
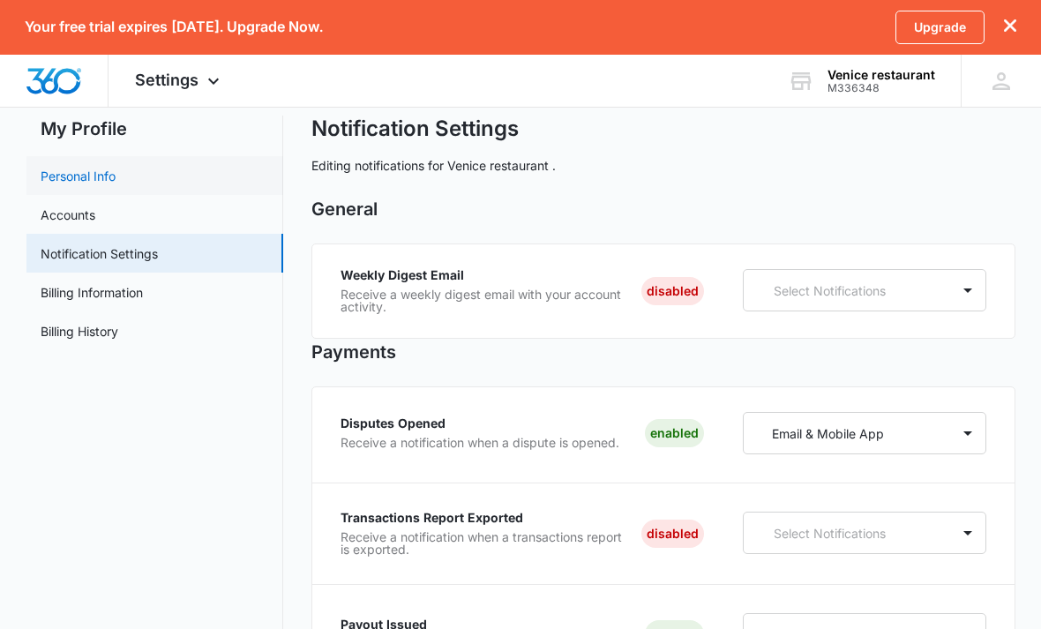
click at [81, 178] on link "Personal Info" at bounding box center [78, 176] width 75 height 19
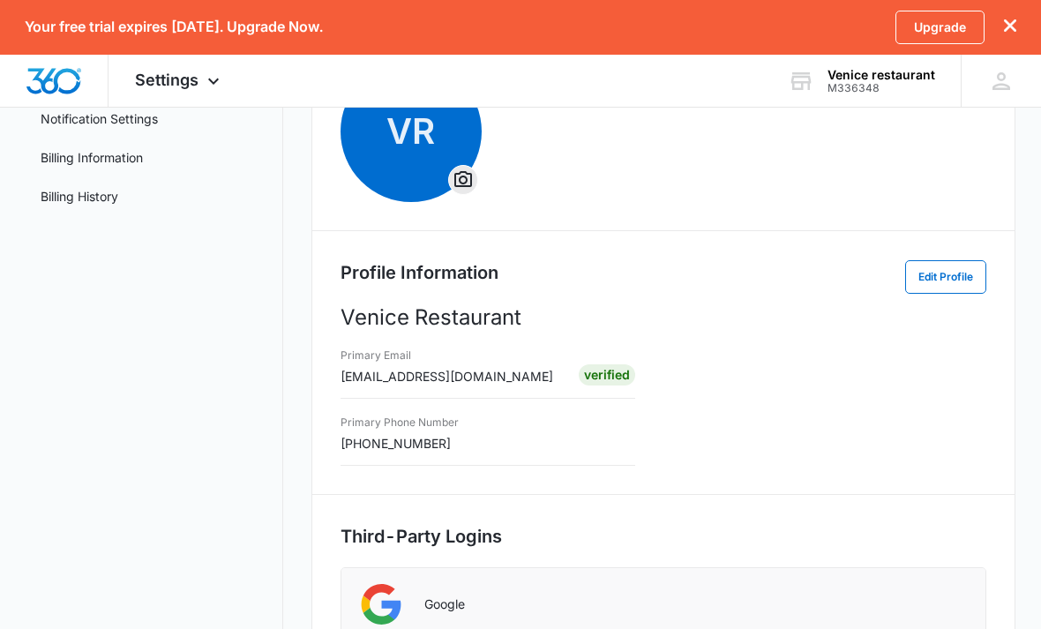
scroll to position [36, 0]
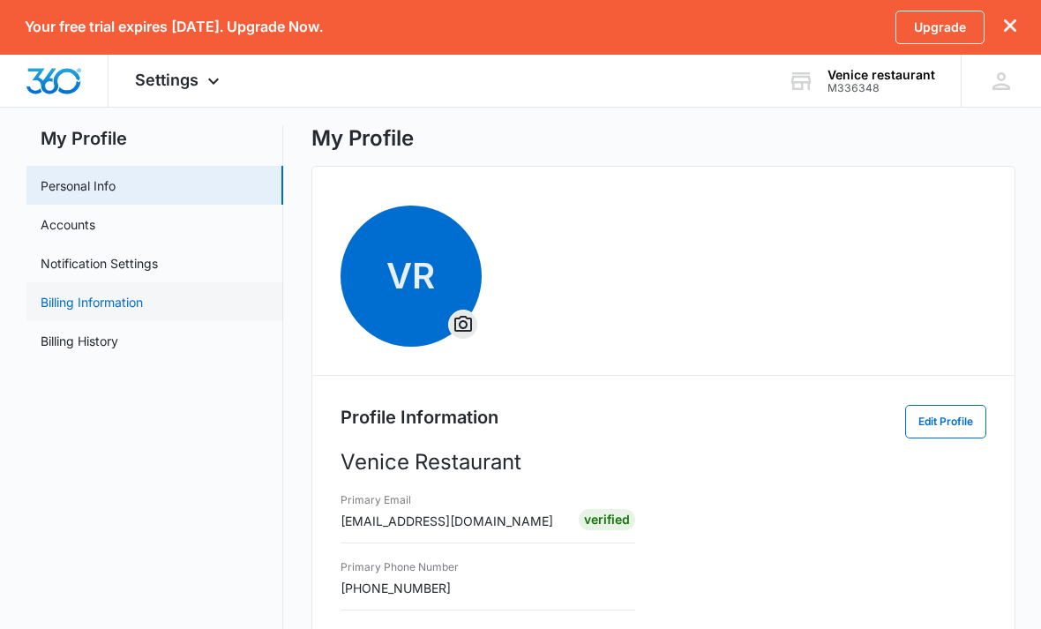
click at [121, 310] on link "Billing Information" at bounding box center [92, 303] width 102 height 19
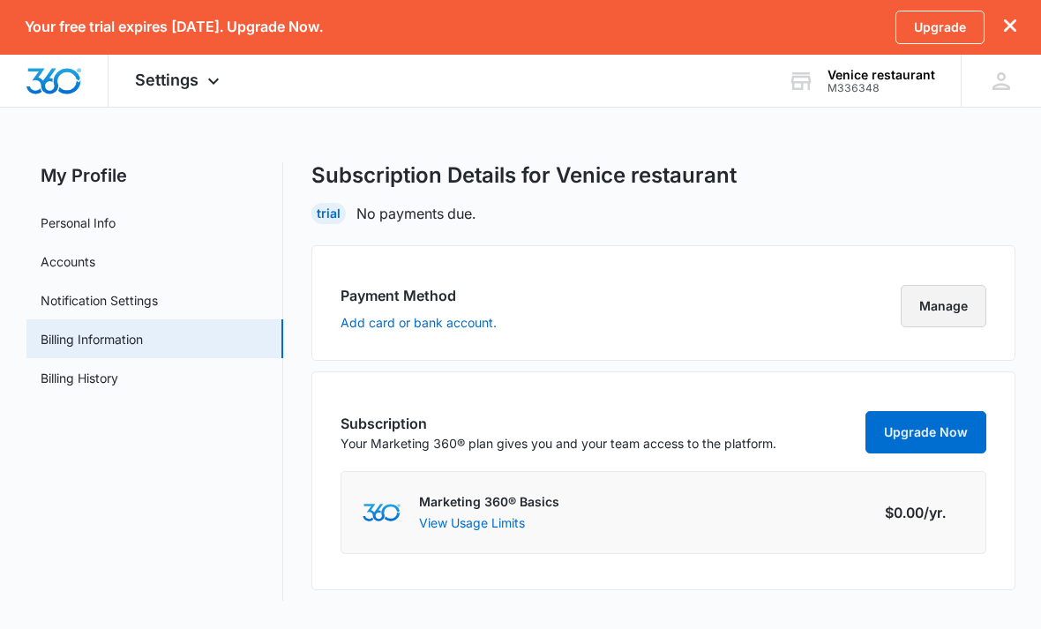
click at [933, 323] on button "Manage" at bounding box center [944, 306] width 86 height 42
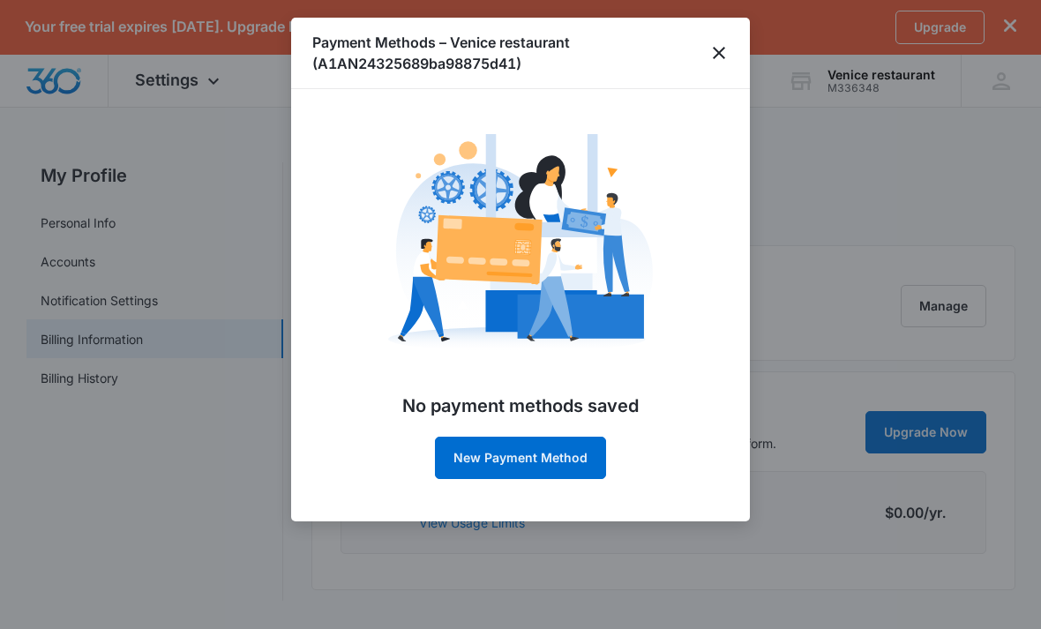
click at [512, 453] on button "New Payment Method" at bounding box center [520, 458] width 171 height 42
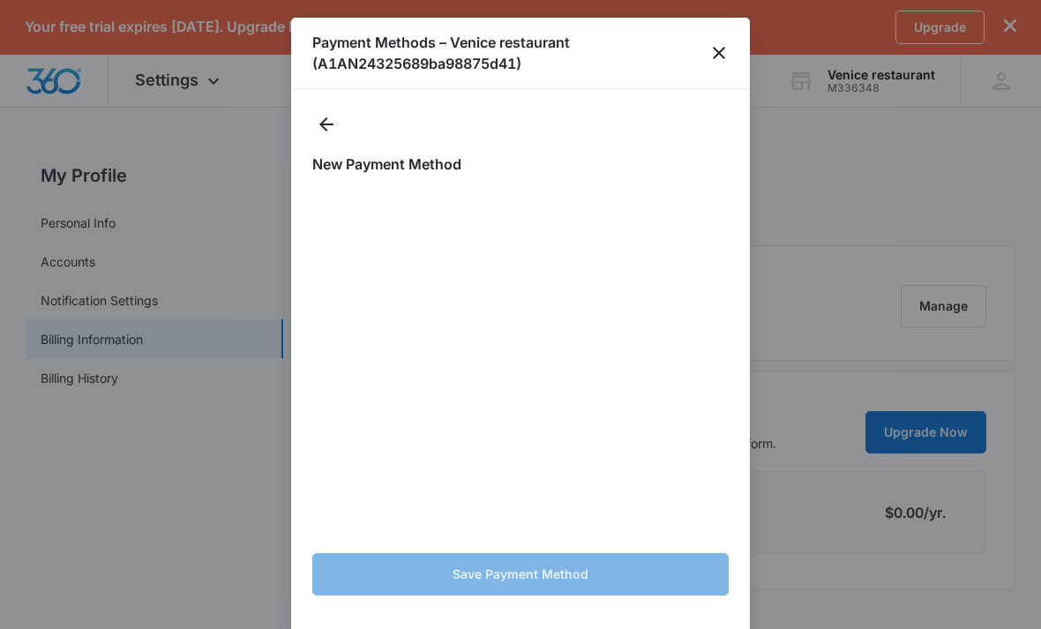
click at [723, 41] on div "Payment Methods – Venice restaurant (A1AN24325689ba98875d41)" at bounding box center [520, 53] width 459 height 71
click at [721, 50] on icon "close" at bounding box center [718, 52] width 21 height 21
